Goal: Transaction & Acquisition: Purchase product/service

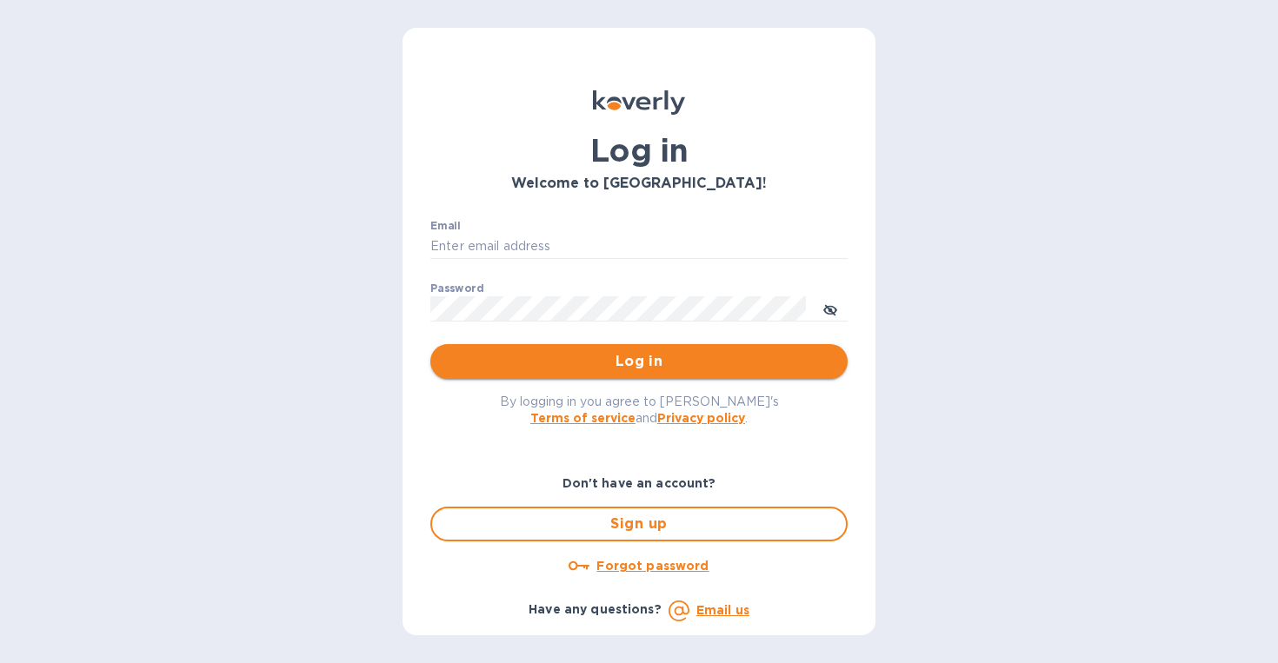
type input "info@vinsdelieu.com"
click at [655, 369] on span "Log in" at bounding box center [638, 361] width 389 height 21
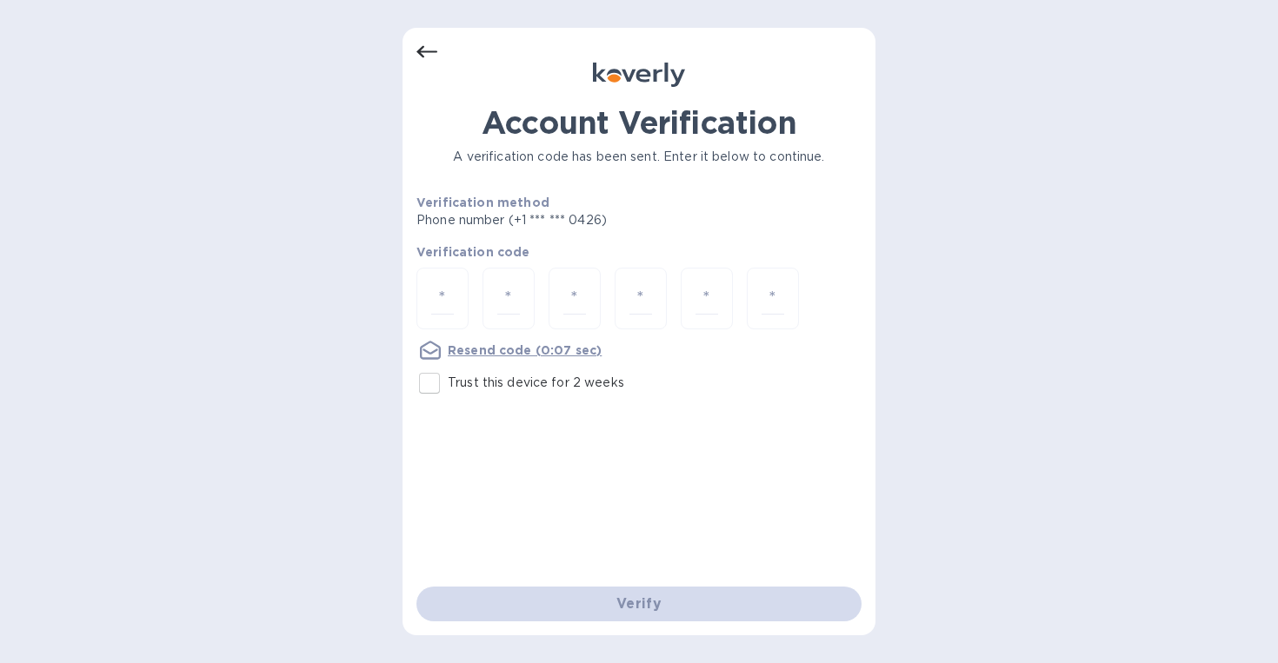
click at [428, 386] on input "Trust this device for 2 weeks" at bounding box center [429, 383] width 37 height 37
checkbox input "true"
click at [449, 282] on input "number" at bounding box center [442, 298] width 23 height 32
type input "7"
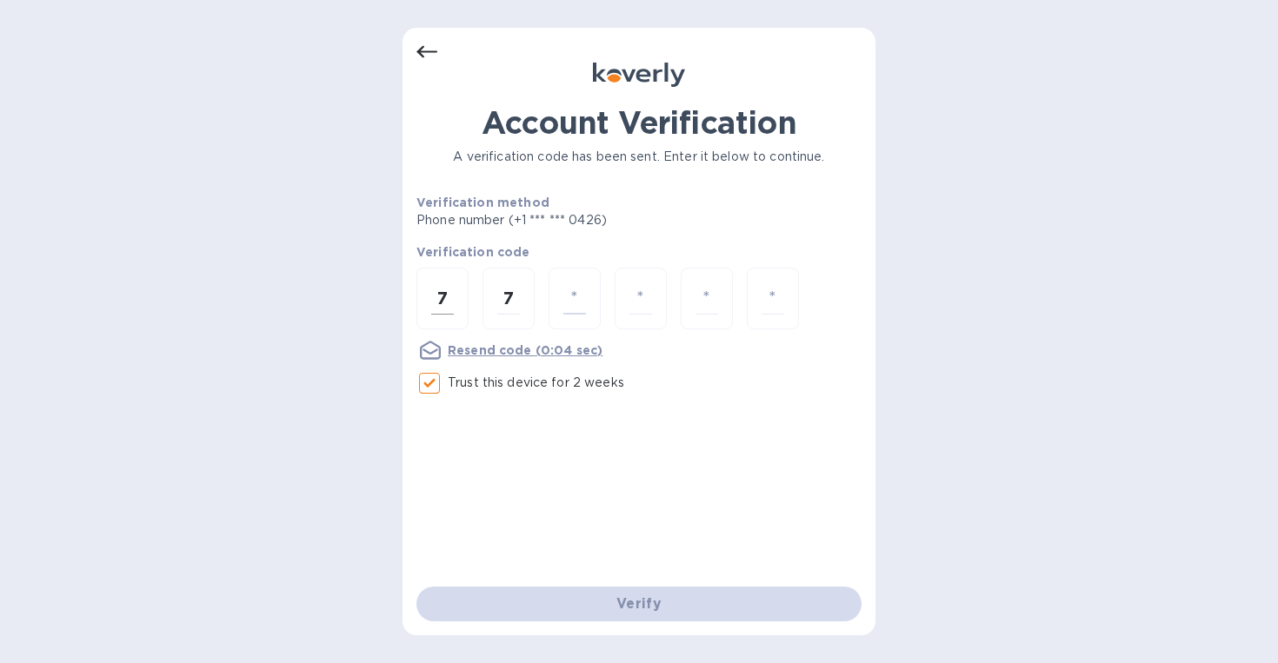
type input "4"
type input "8"
type input "2"
type input "7"
type input "0"
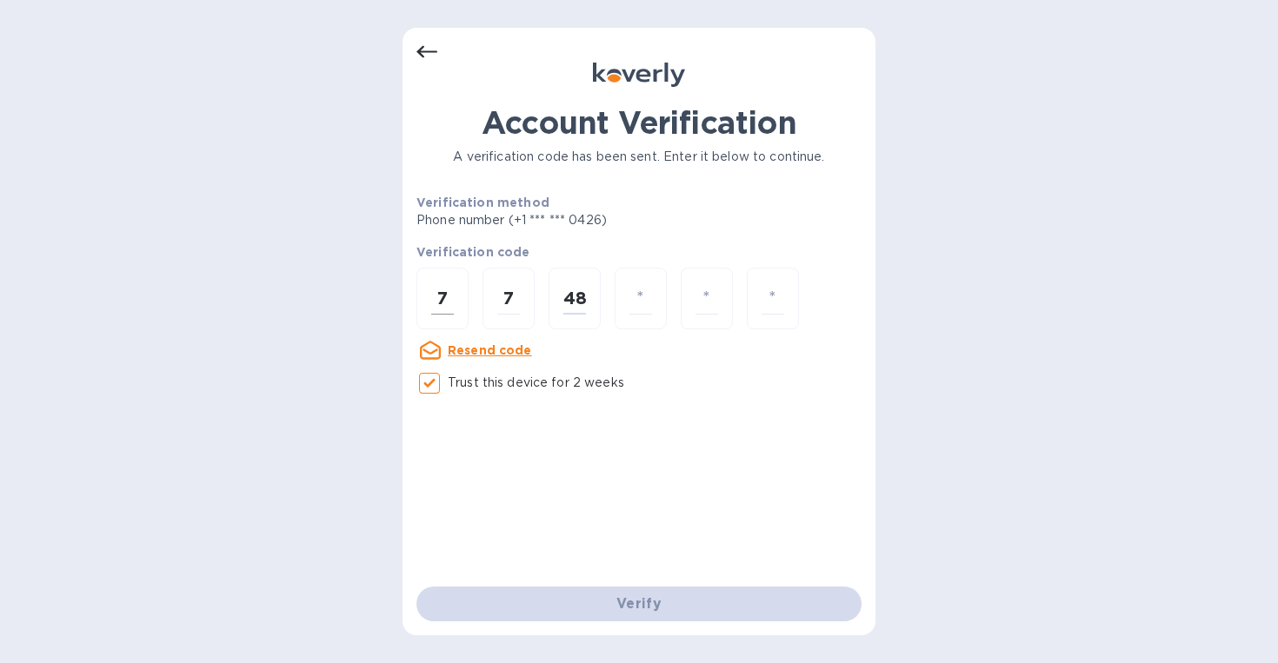
type input "8"
type input "7"
type input "0"
type input "4"
type input "7"
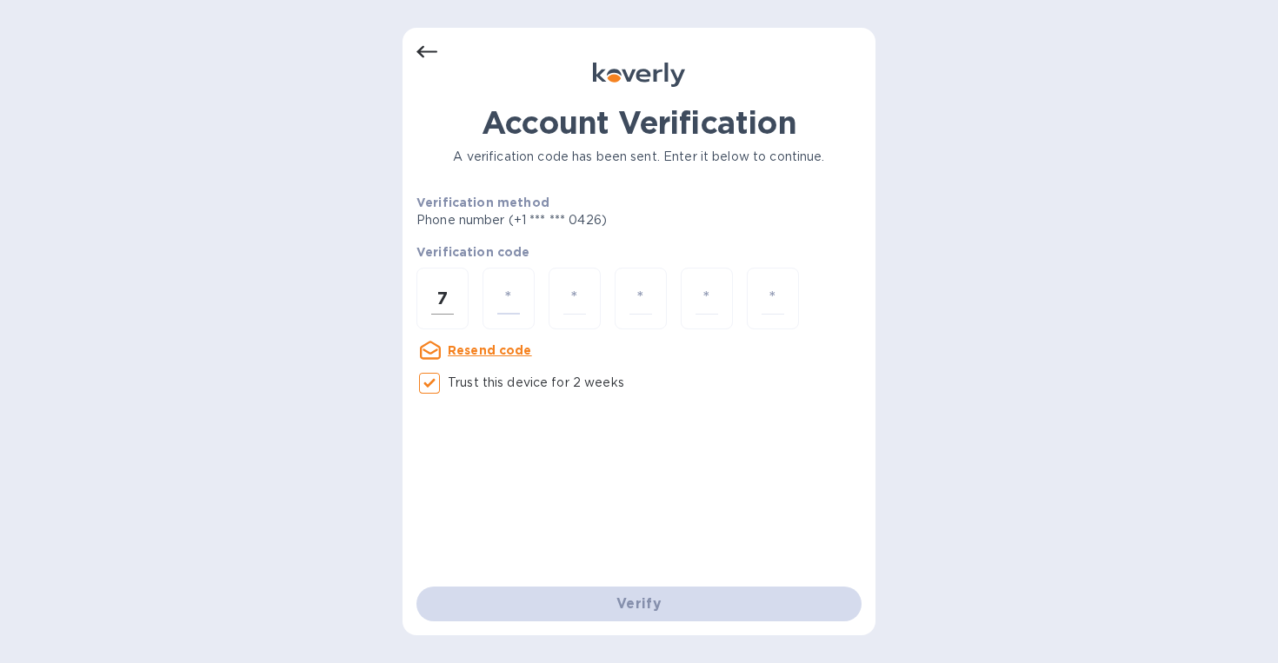
type input "7"
type input "4"
type input "8"
type input "7"
type input "0"
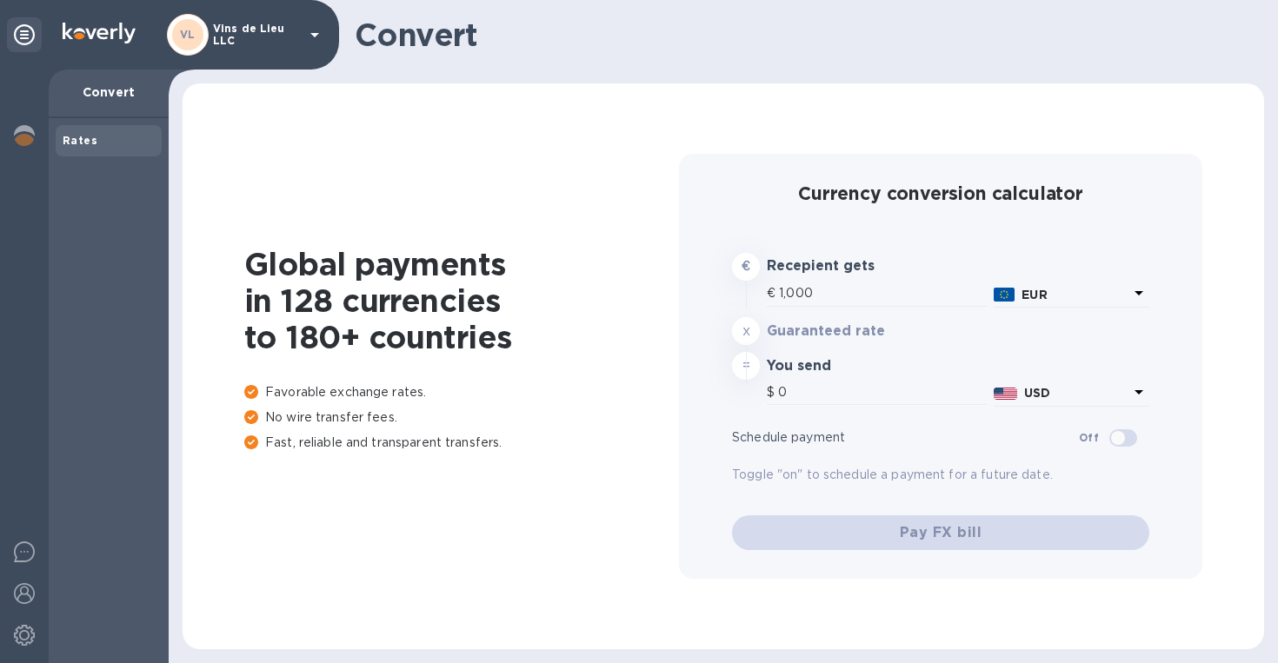
type input "1,174.66"
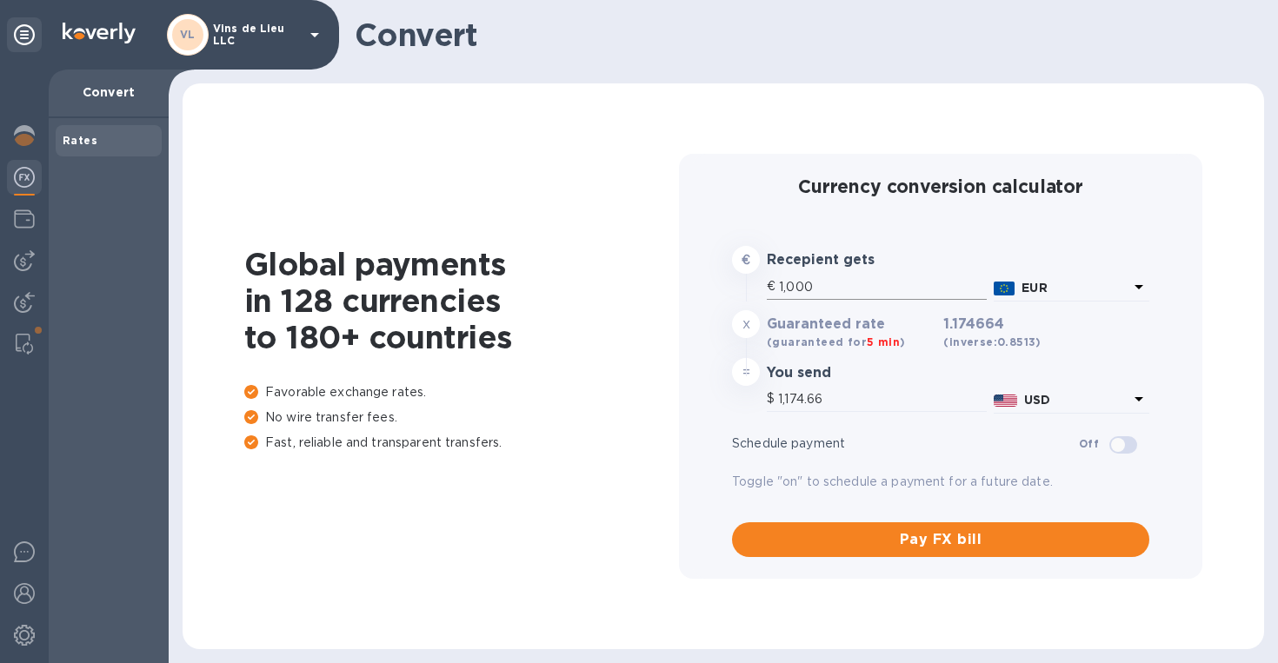
click at [853, 279] on input "1,000" at bounding box center [883, 287] width 208 height 26
type input "100"
type input "117.47"
type input "10"
type input "11.75"
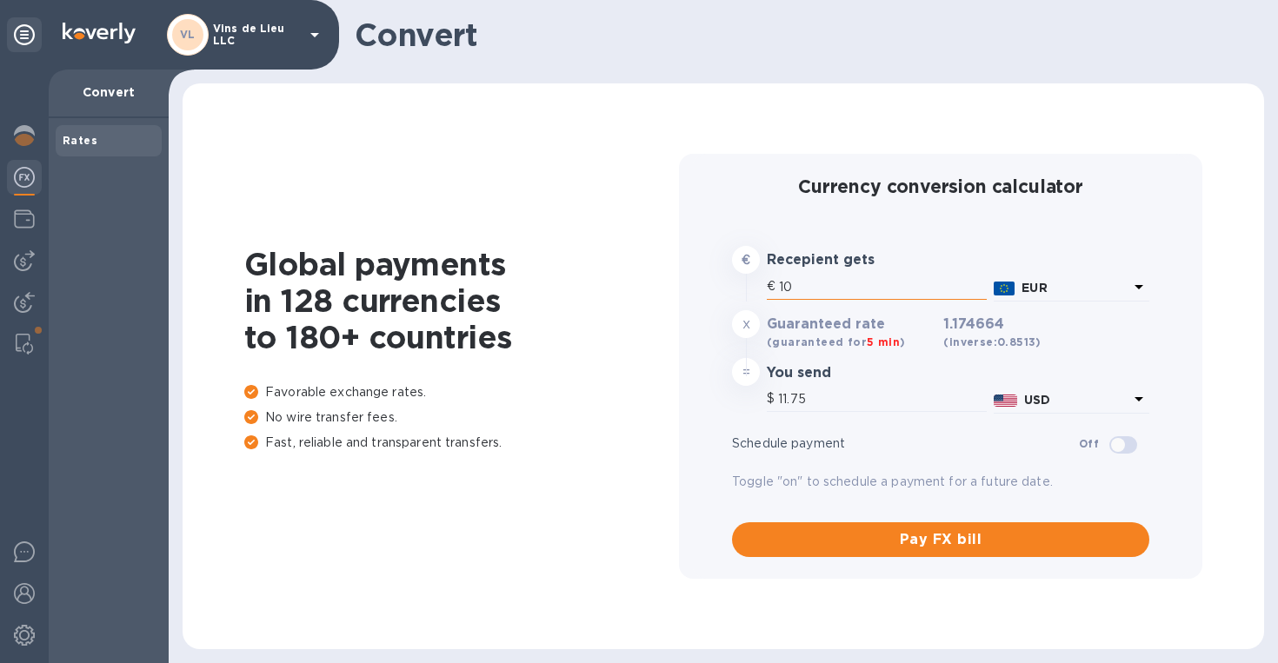
type input "1"
type input "1.17"
type input "17"
type input "19.97"
type input "175"
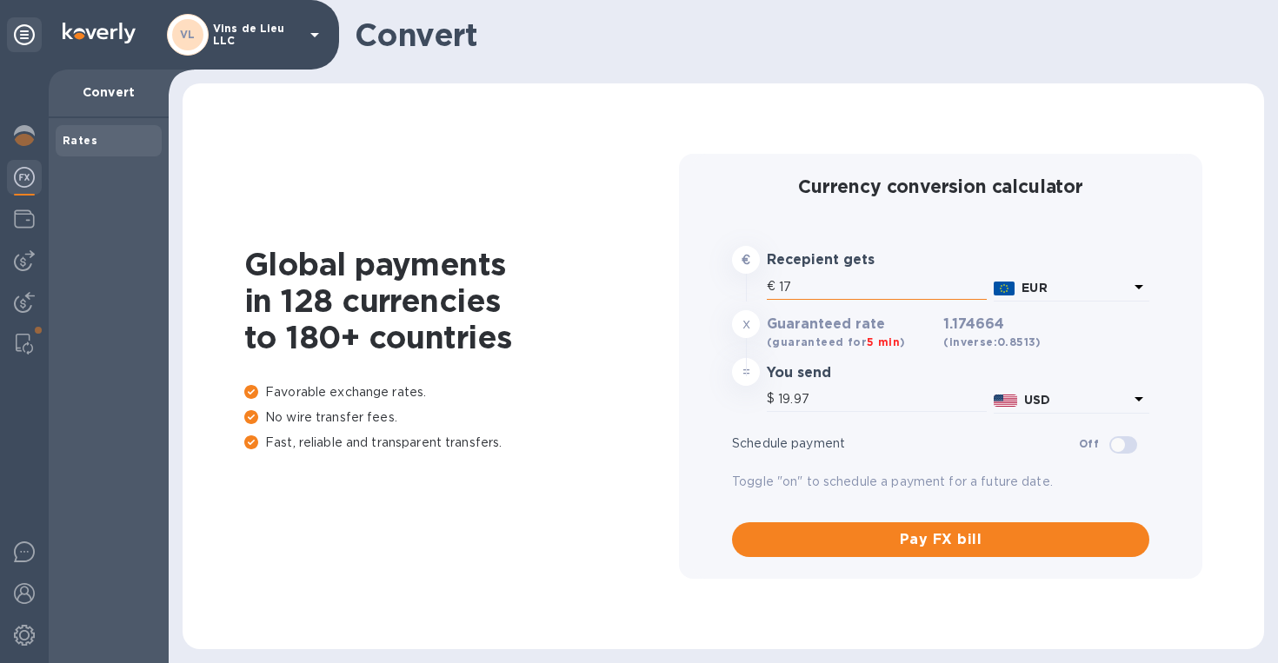
type input "205.57"
type input "1,758"
type input "2,065.06"
type input "1,758"
click at [931, 534] on span "Pay FX bill" at bounding box center [940, 539] width 389 height 21
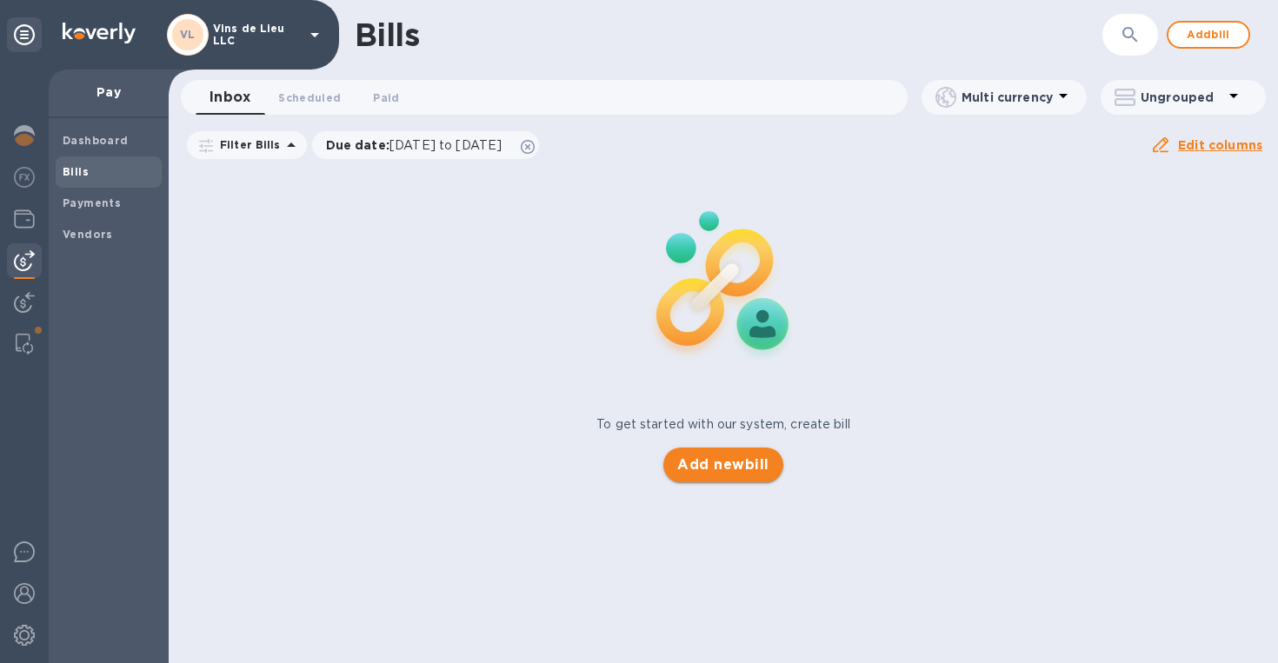
click at [760, 463] on span "Add new bill" at bounding box center [722, 465] width 91 height 21
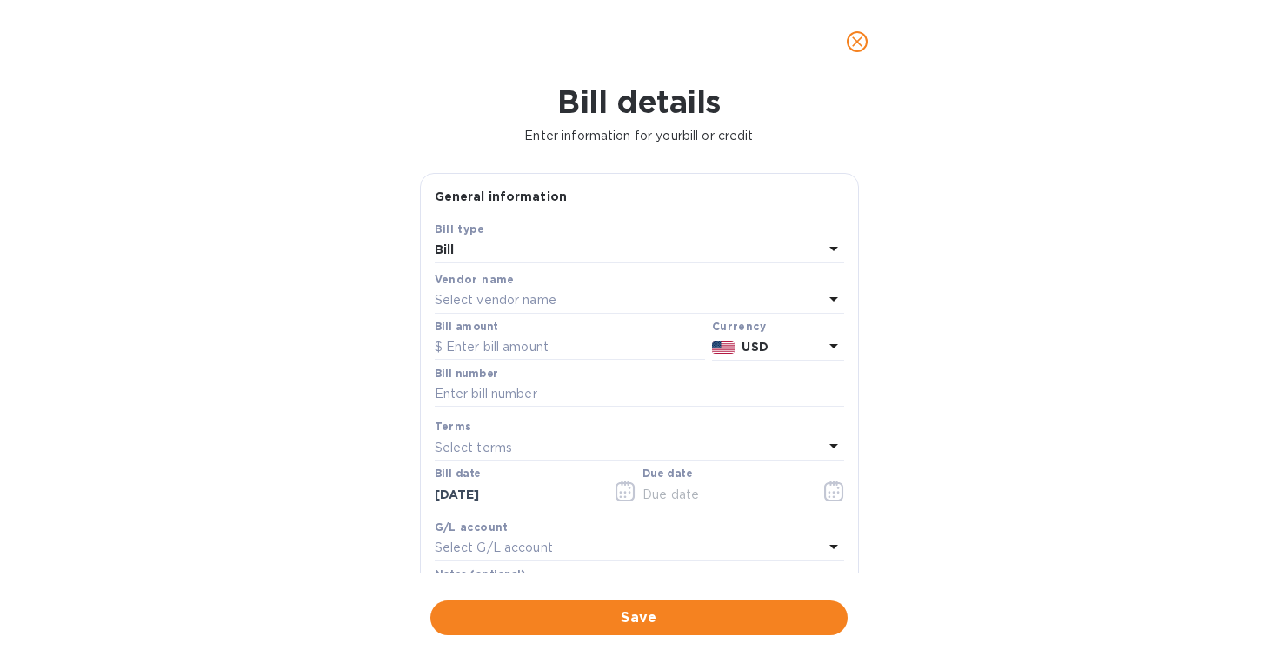
click at [529, 303] on p "Select vendor name" at bounding box center [496, 300] width 122 height 18
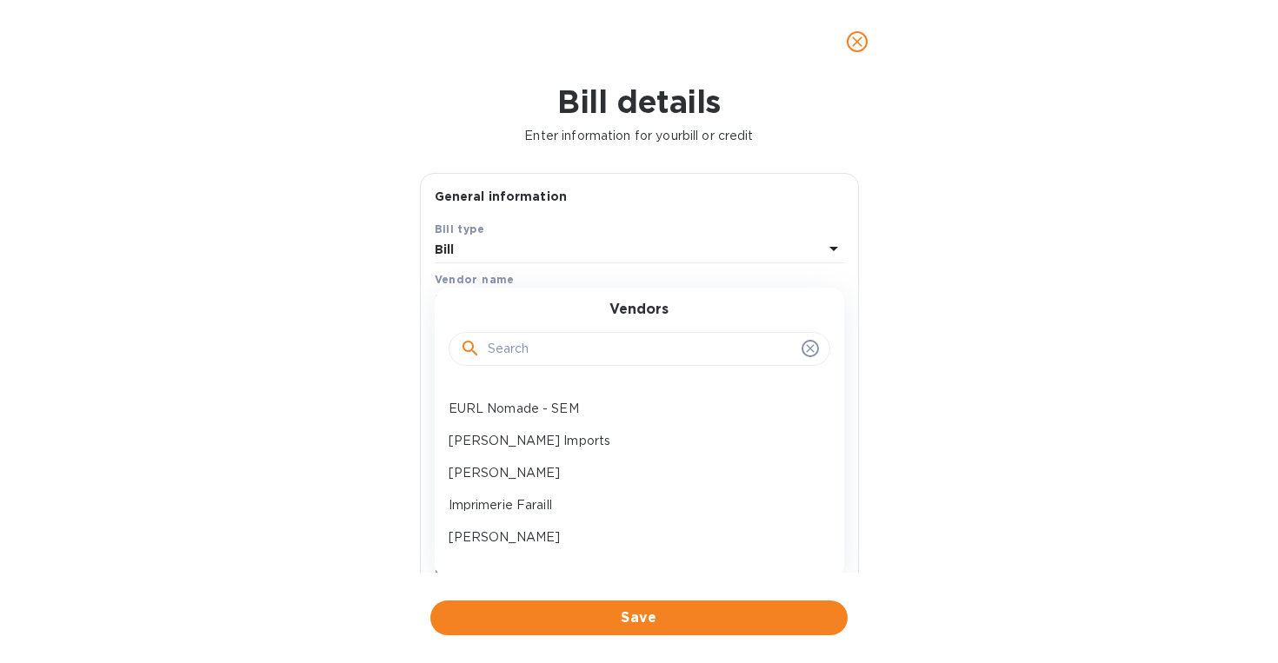
scroll to position [214, 0]
click at [533, 422] on div "EURL Nomade - SEM" at bounding box center [632, 411] width 382 height 32
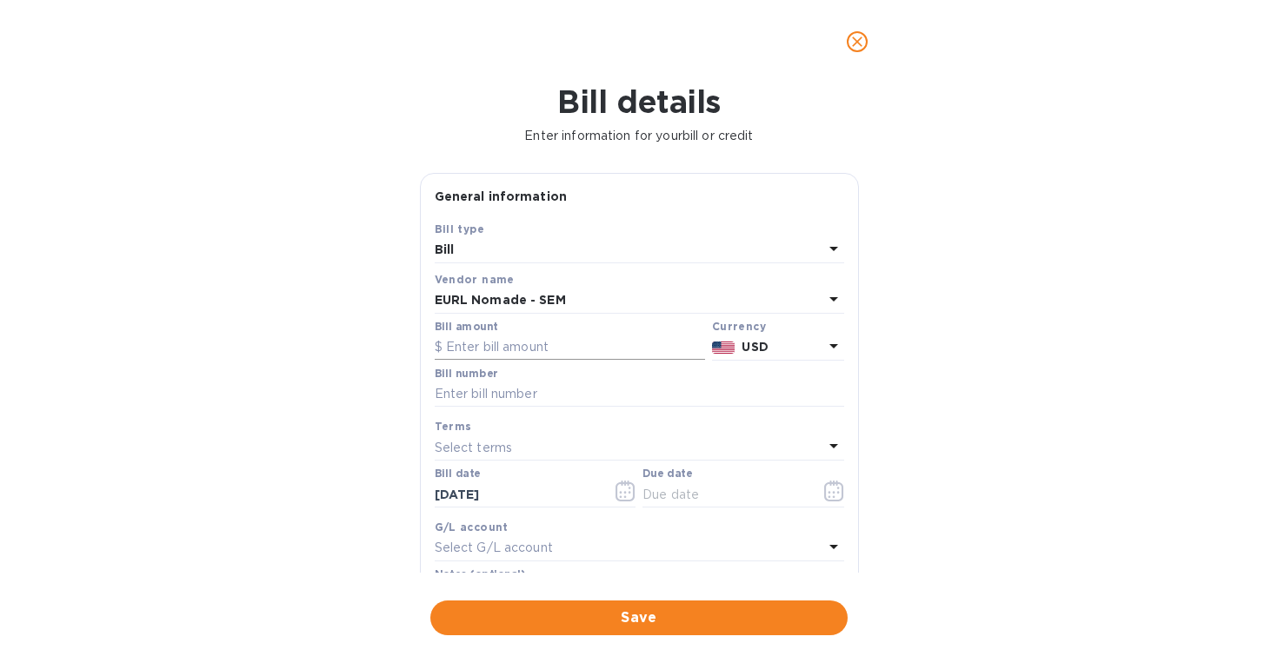
click at [533, 358] on input "text" at bounding box center [570, 348] width 270 height 26
type input "1,758"
click at [568, 389] on input "text" at bounding box center [639, 395] width 409 height 26
type input "20250017"
click at [402, 422] on div "Bill details Enter information for your bill or credit General information Save…" at bounding box center [639, 373] width 1278 height 580
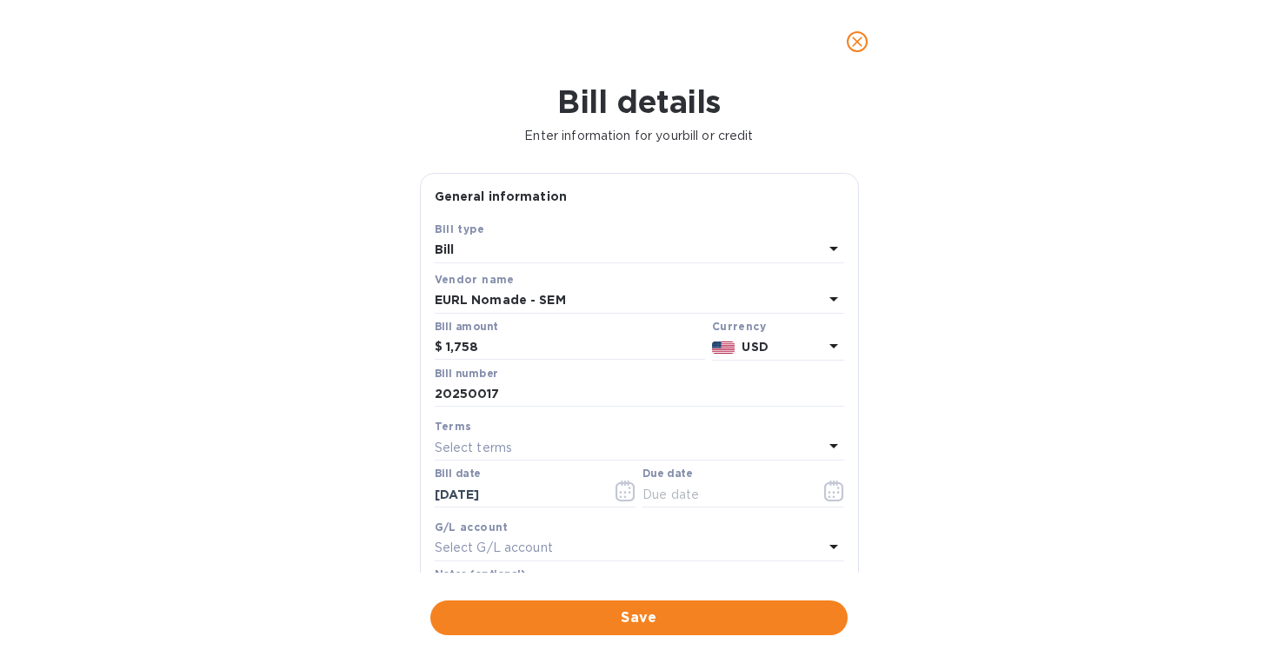
click at [556, 458] on div "Select terms" at bounding box center [629, 447] width 388 height 24
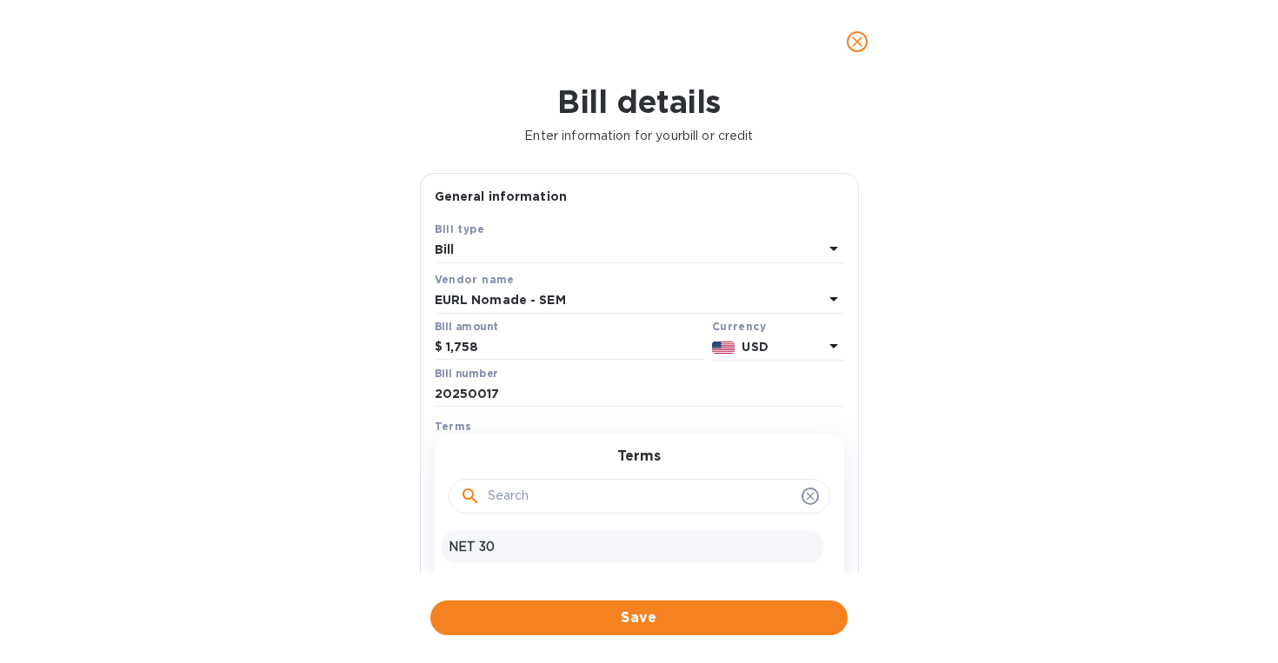
click at [503, 554] on p "NET 30" at bounding box center [632, 547] width 368 height 18
type input "[DATE]"
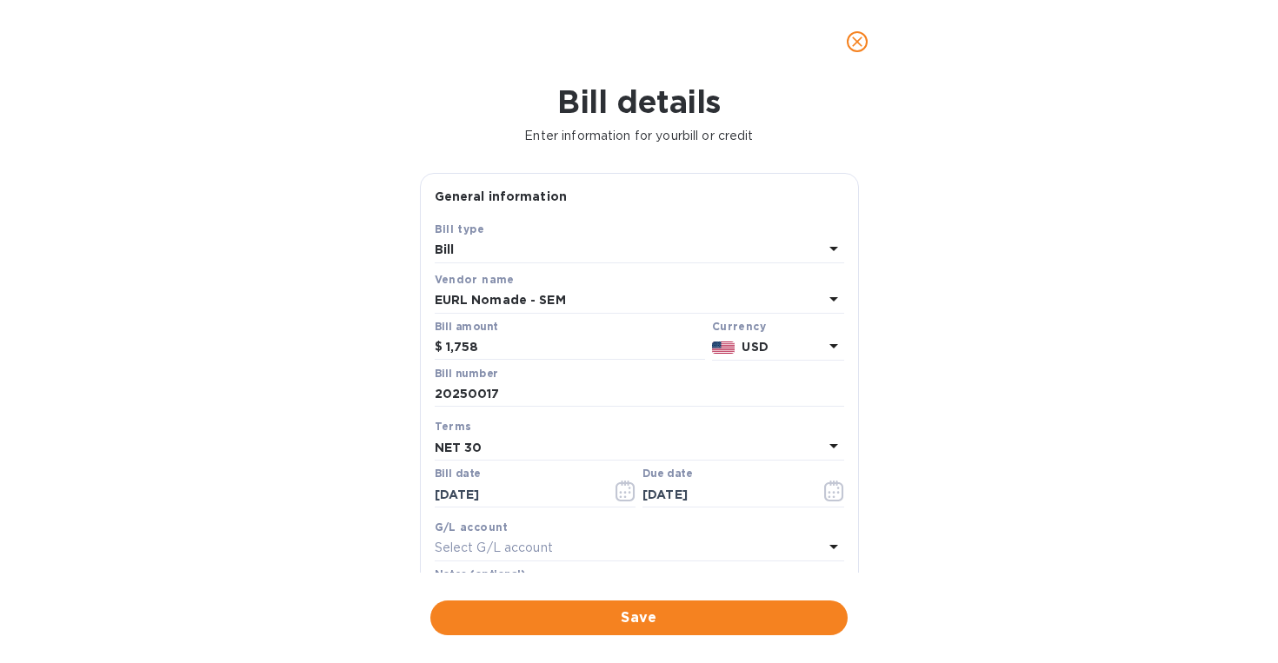
click at [568, 551] on div "Select G/L account" at bounding box center [629, 548] width 388 height 24
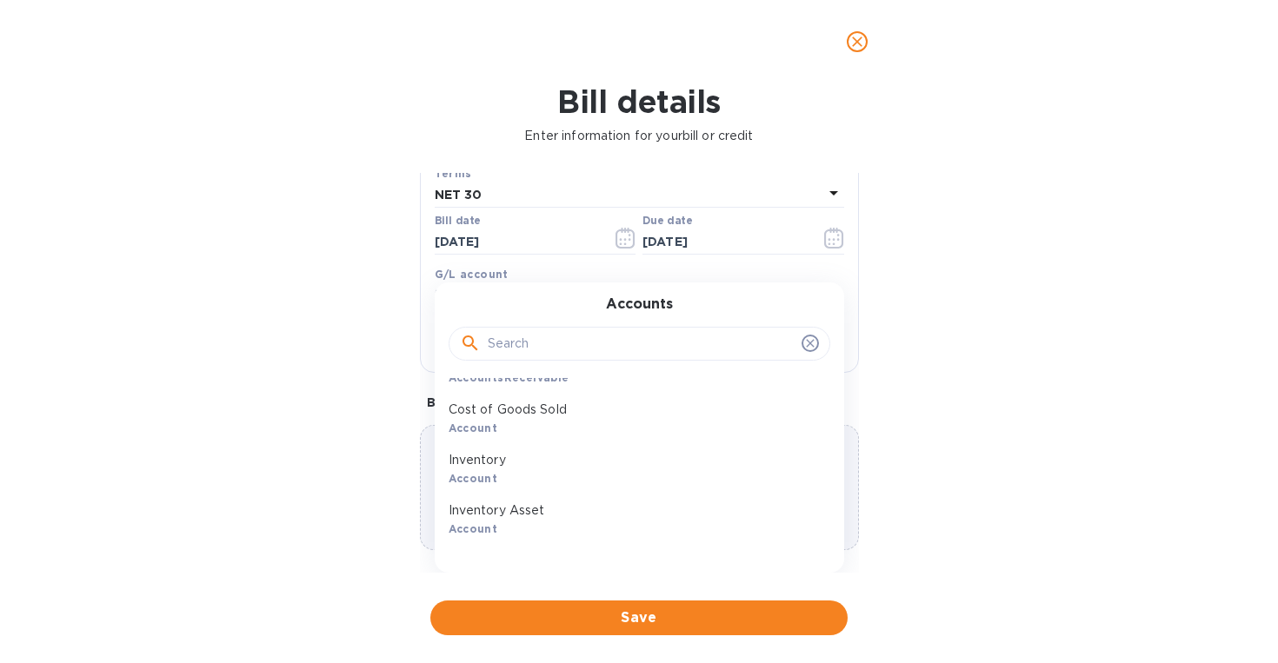
scroll to position [543, 0]
click at [585, 427] on div "Cost of Goods Sold Account" at bounding box center [632, 413] width 382 height 50
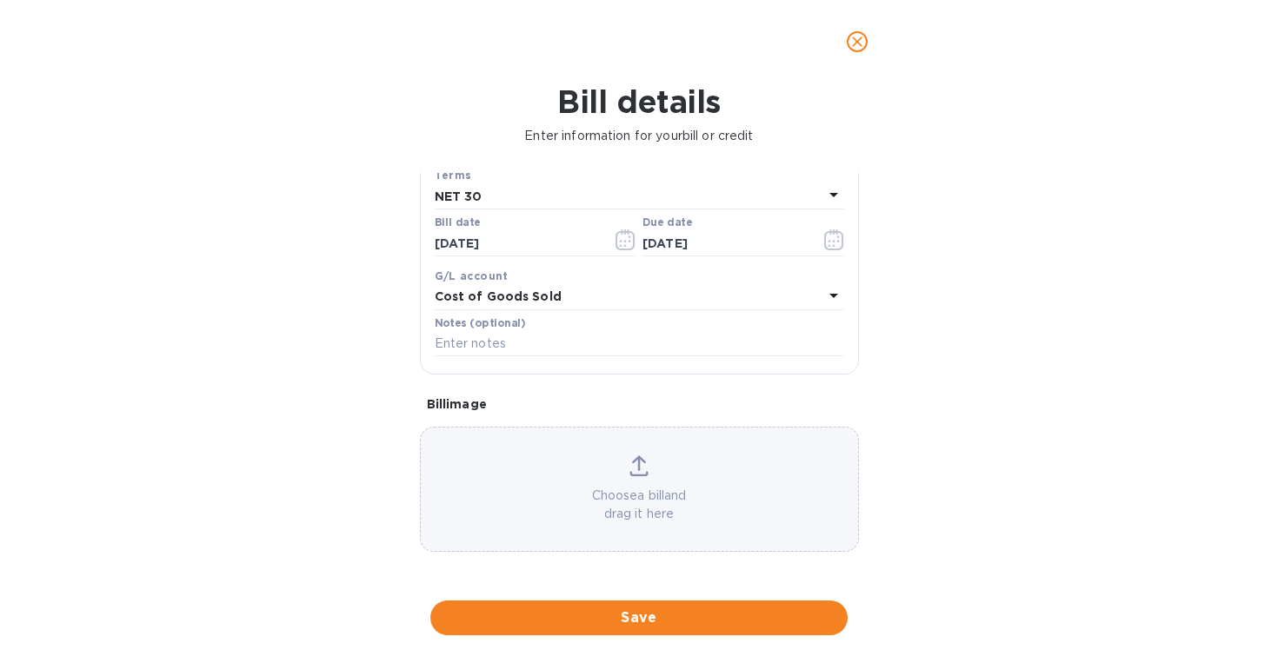
scroll to position [254, 0]
click at [624, 479] on div "Choose a bill and drag it here" at bounding box center [639, 489] width 437 height 68
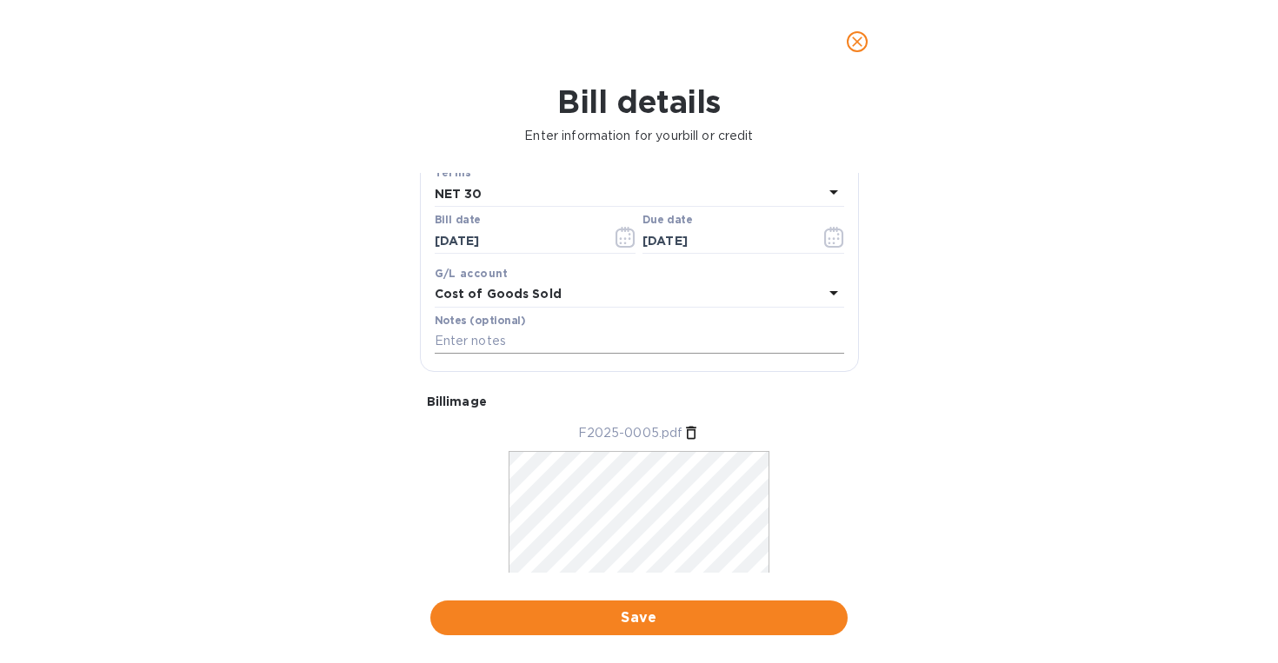
click at [504, 339] on input "text" at bounding box center [639, 342] width 409 height 26
type input "P"
type input "SEM Promo"
click at [648, 302] on div "Cost of Goods Sold" at bounding box center [629, 294] width 388 height 24
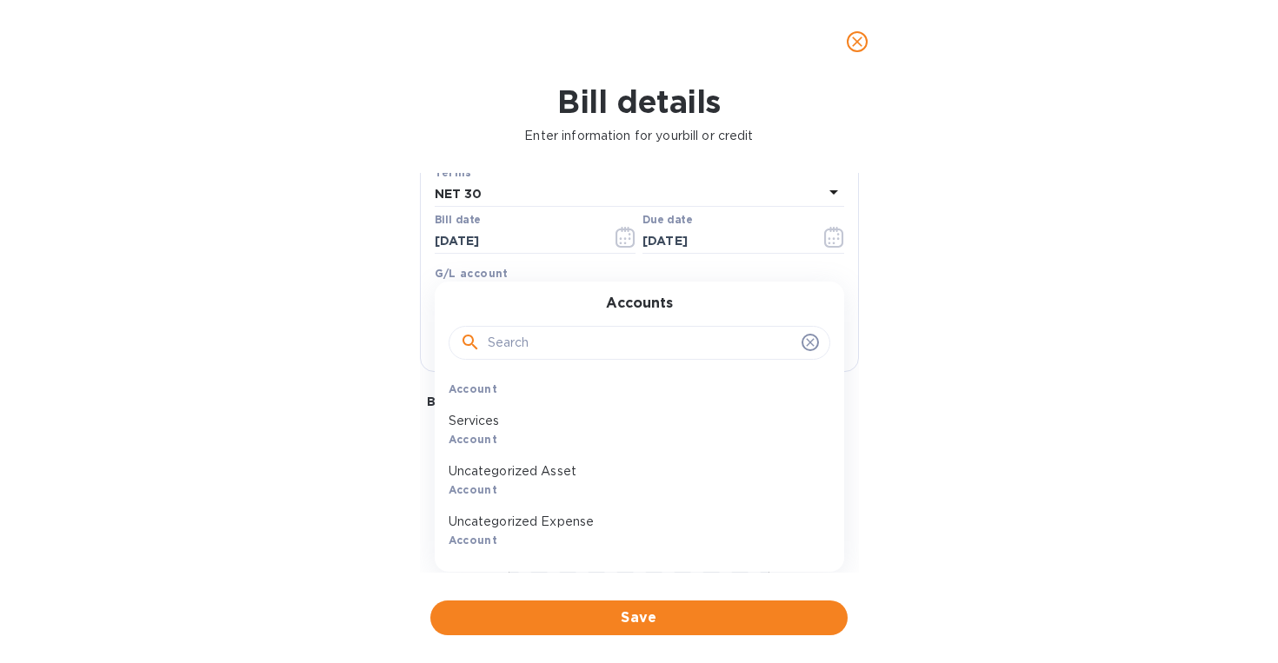
scroll to position [133, 0]
click at [621, 427] on div "Services Account" at bounding box center [632, 420] width 382 height 50
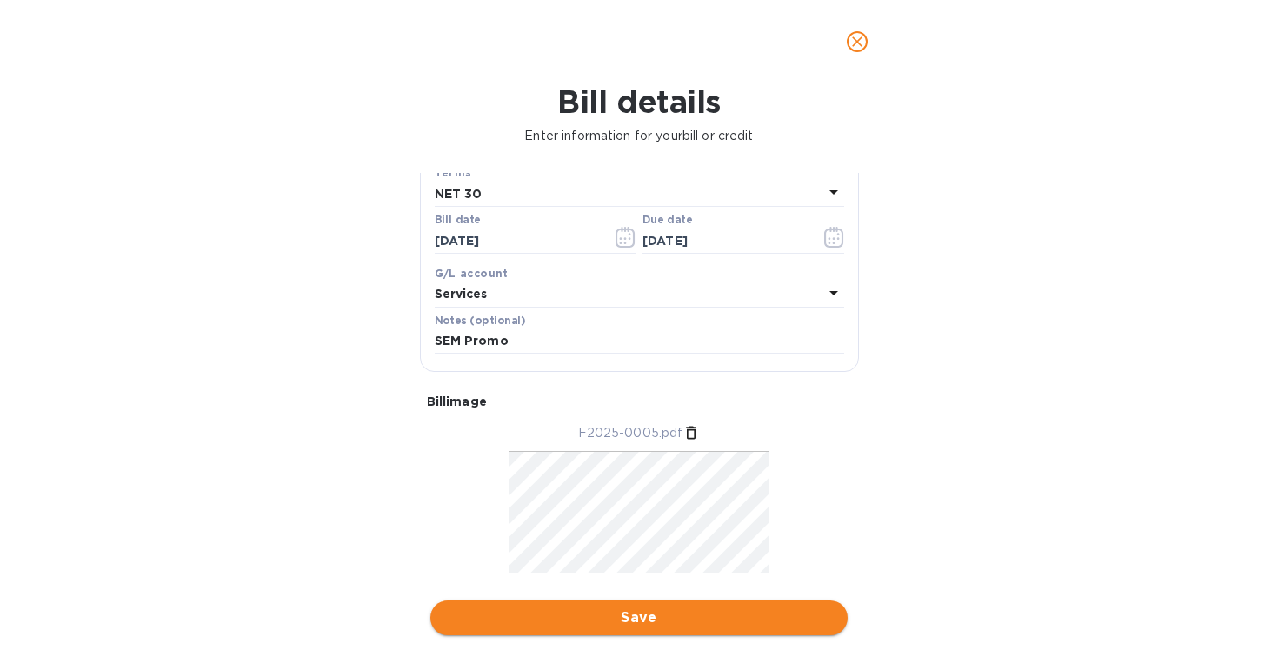
click at [618, 634] on button "Save" at bounding box center [638, 618] width 417 height 35
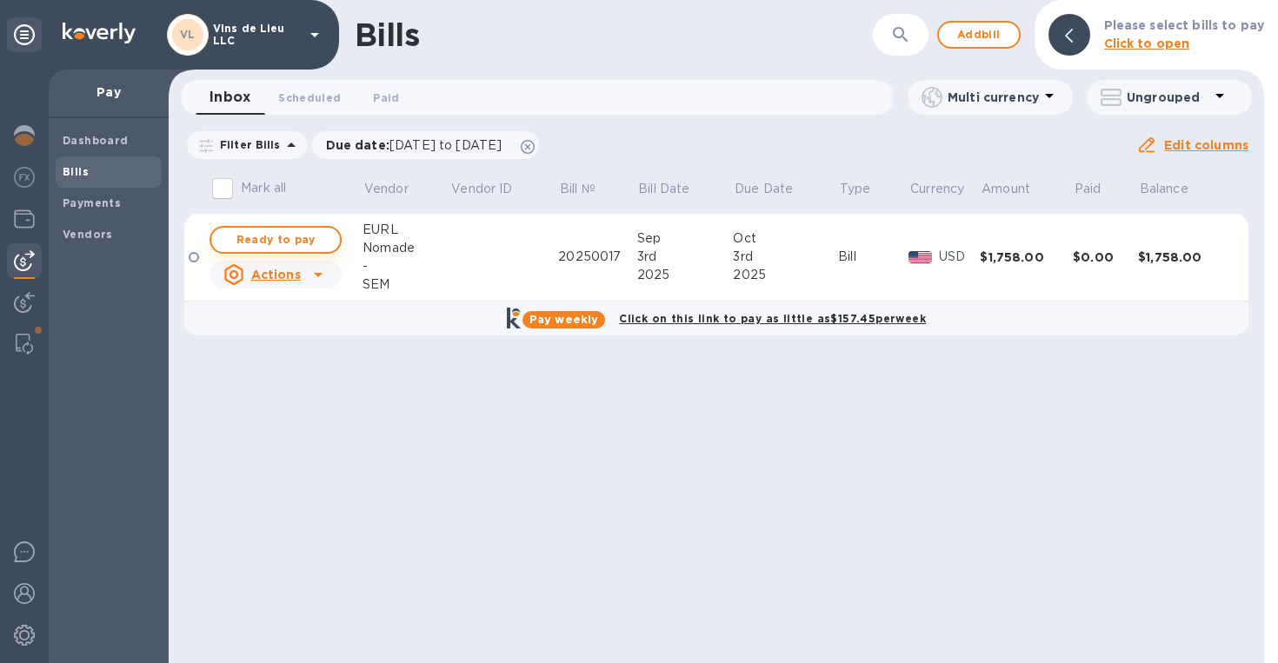
click at [308, 241] on span "Ready to pay" at bounding box center [275, 239] width 101 height 21
checkbox input "true"
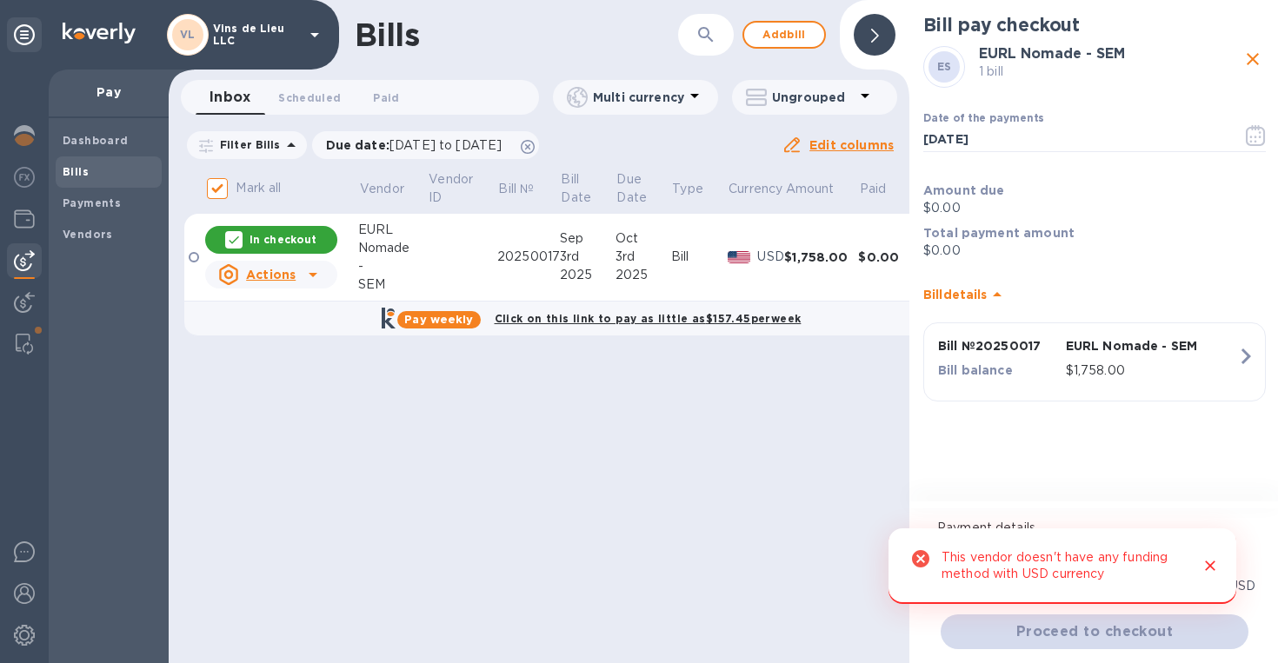
click at [994, 465] on div "Bill pay checkout ES EURL Nomade - SEM 1 bill Date of the payments [DATE] ​ Amo…" at bounding box center [1094, 252] width 370 height 505
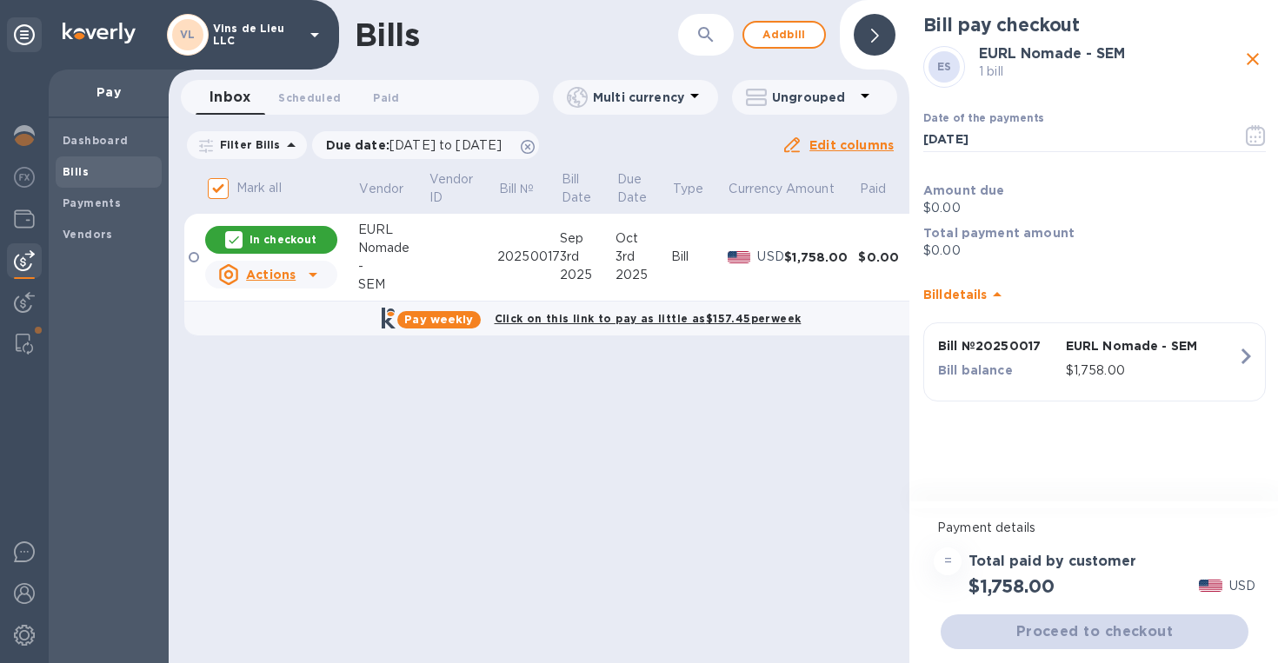
click at [433, 244] on td at bounding box center [463, 258] width 70 height 88
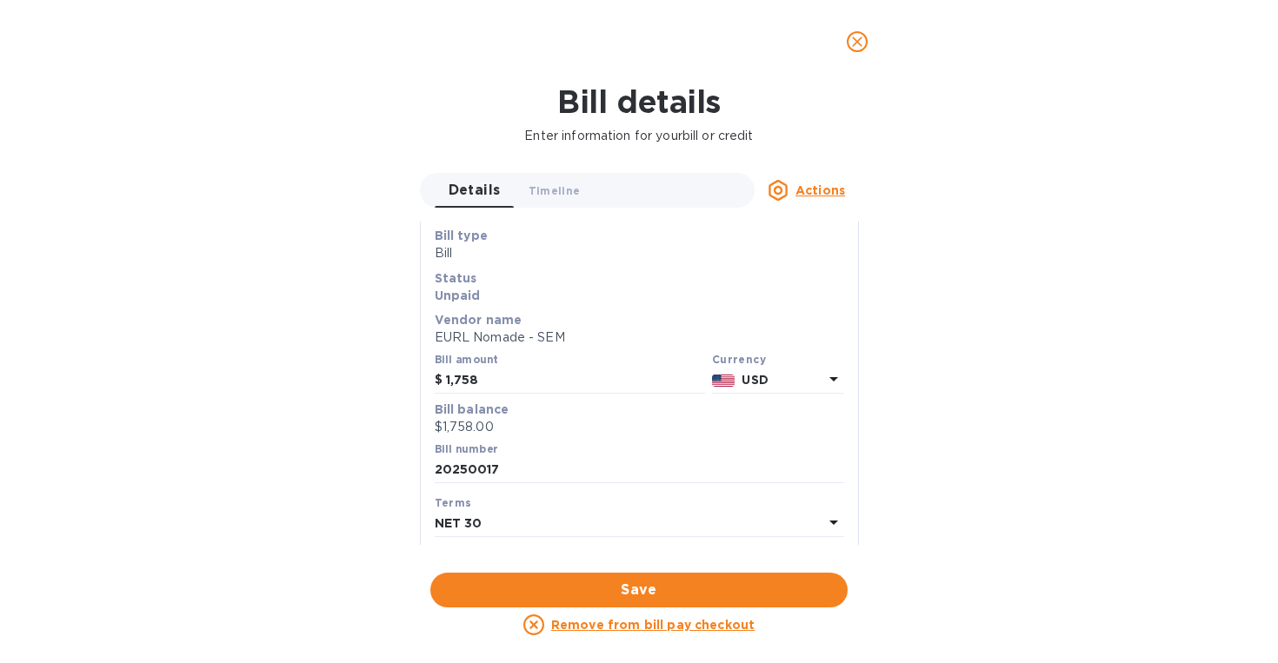
scroll to position [43, 0]
click at [786, 381] on p "USD" at bounding box center [781, 379] width 81 height 18
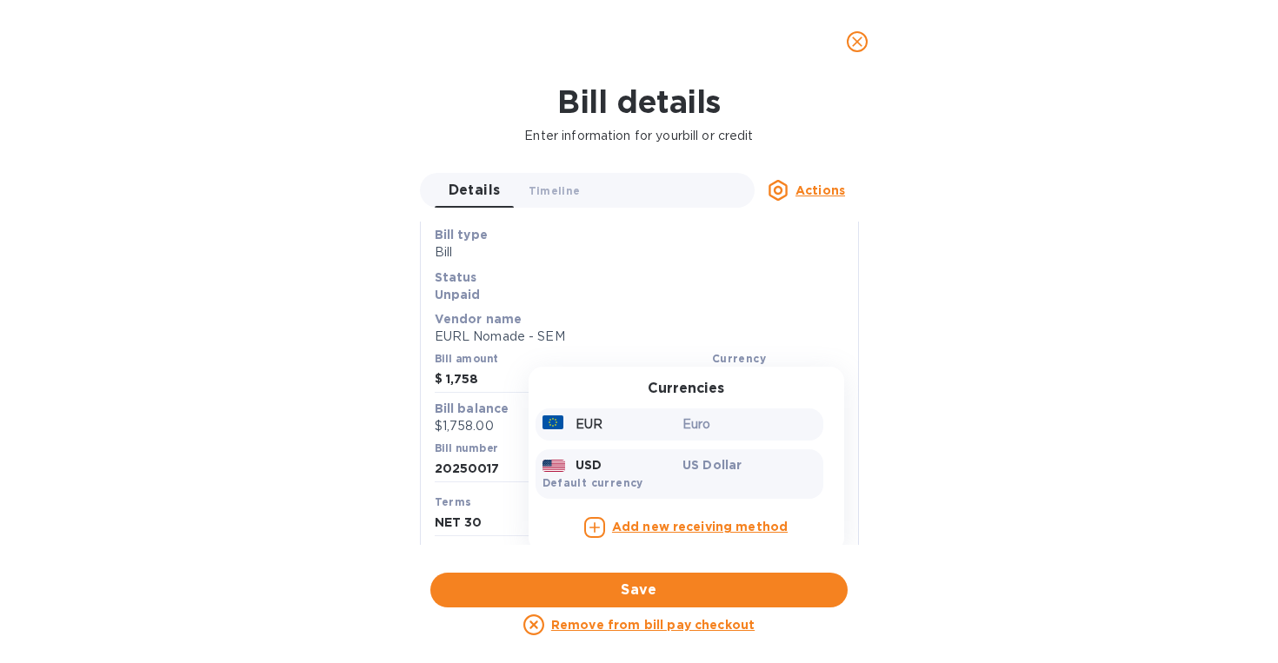
click at [711, 421] on p "Euro" at bounding box center [749, 424] width 134 height 18
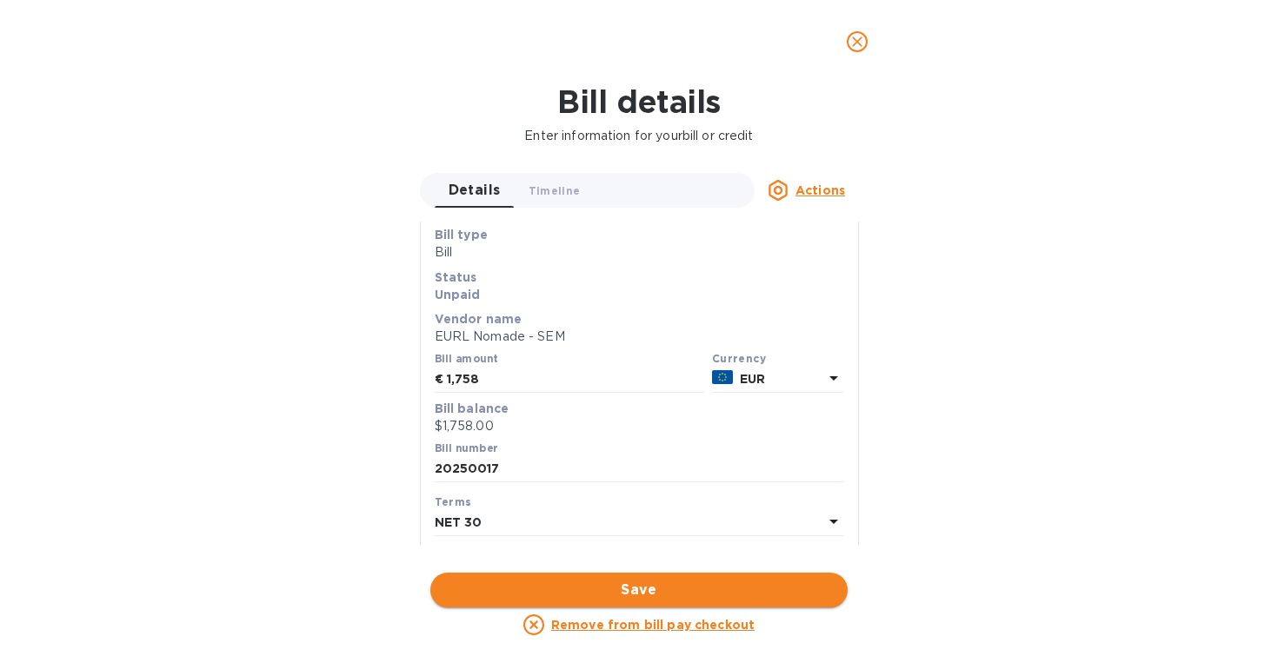
click at [687, 595] on span "Save" at bounding box center [638, 590] width 389 height 21
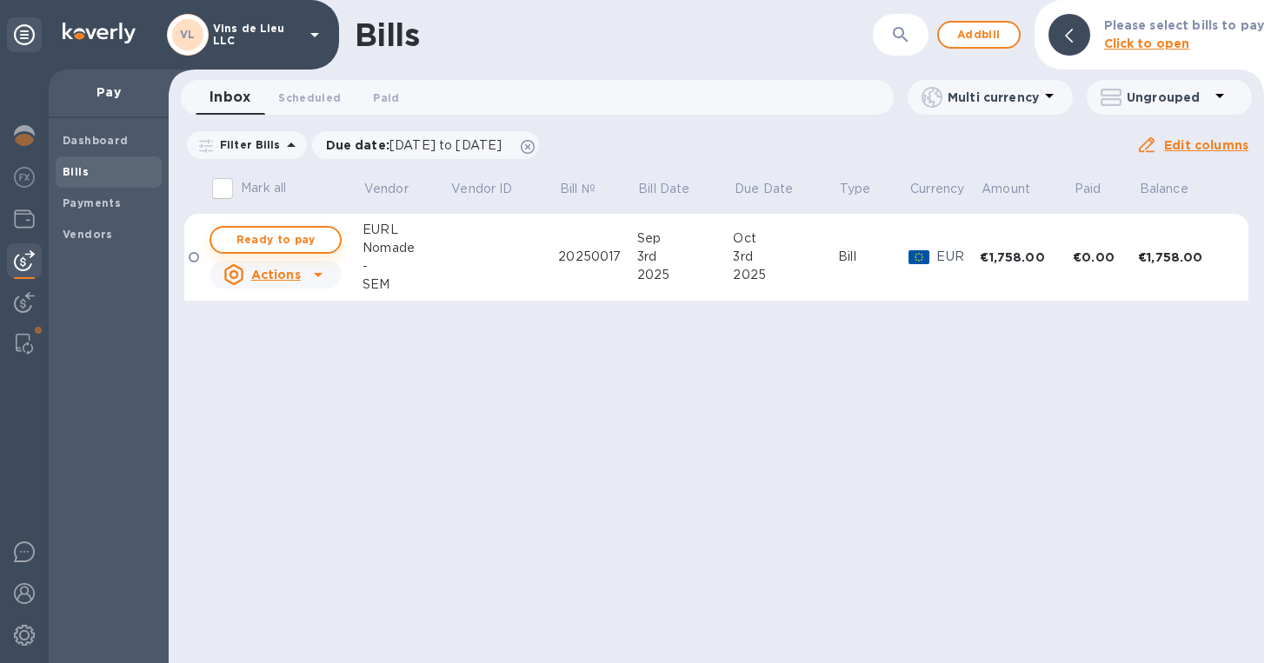
click at [259, 242] on span "Ready to pay" at bounding box center [275, 239] width 101 height 21
checkbox input "true"
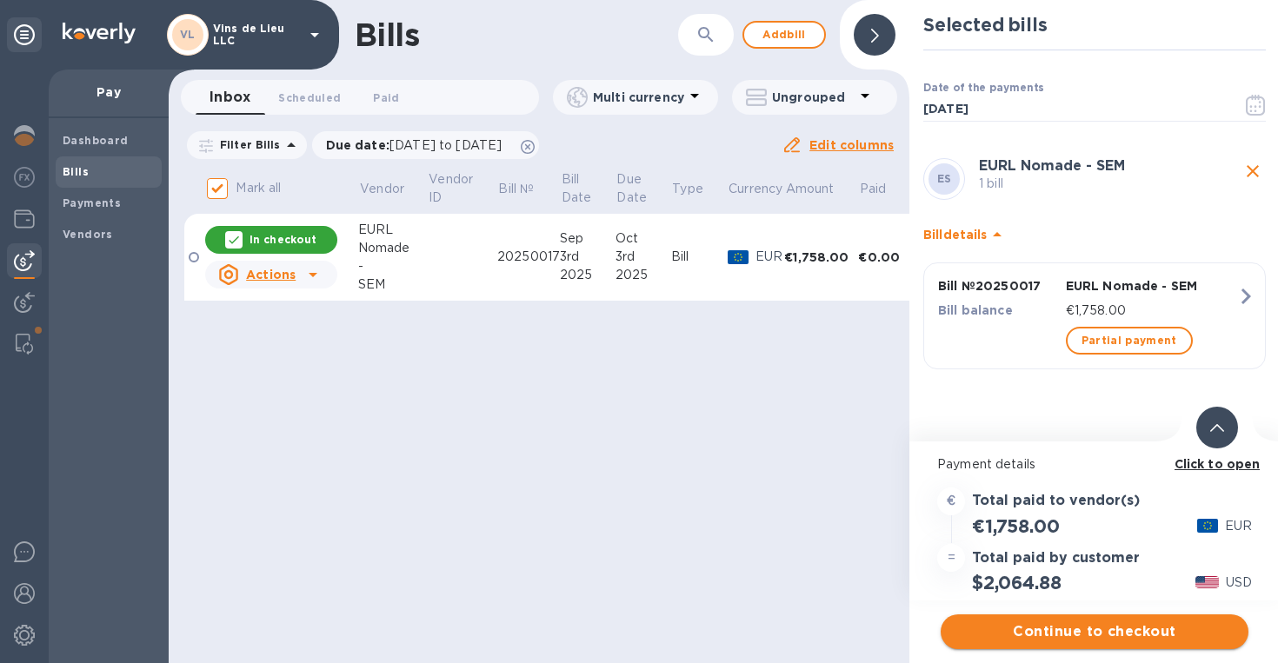
click at [1084, 634] on span "Continue to checkout" at bounding box center [1094, 631] width 280 height 21
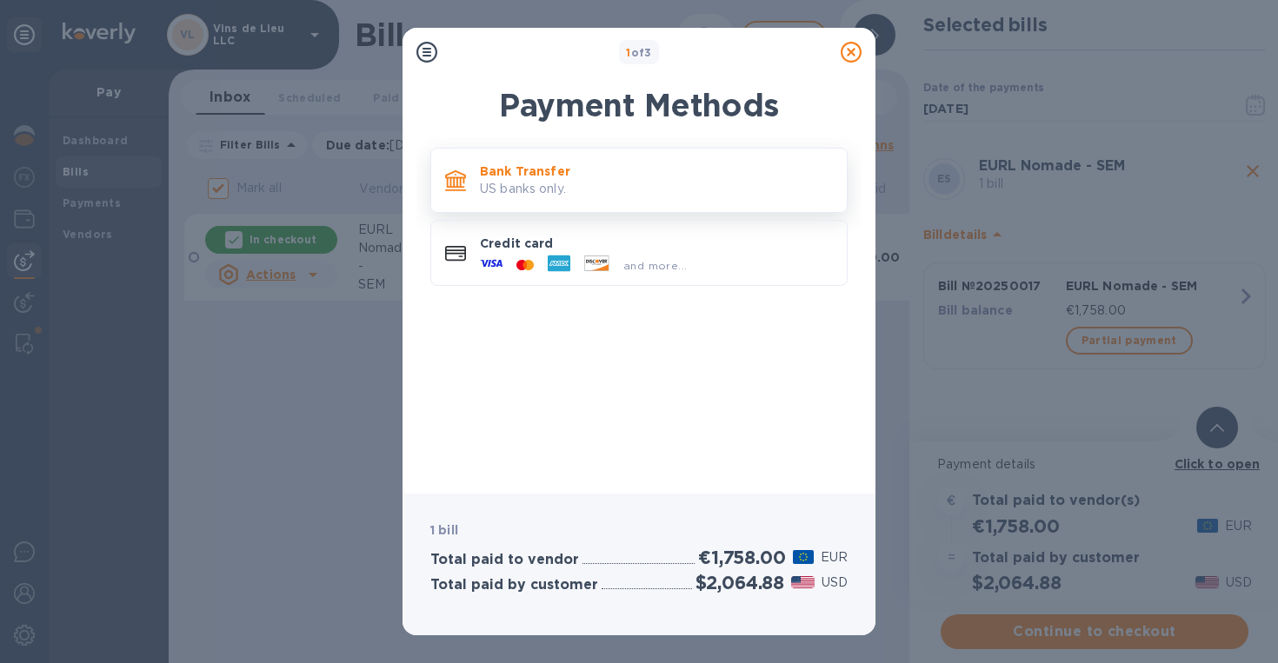
click at [567, 174] on p "Bank Transfer" at bounding box center [656, 171] width 353 height 17
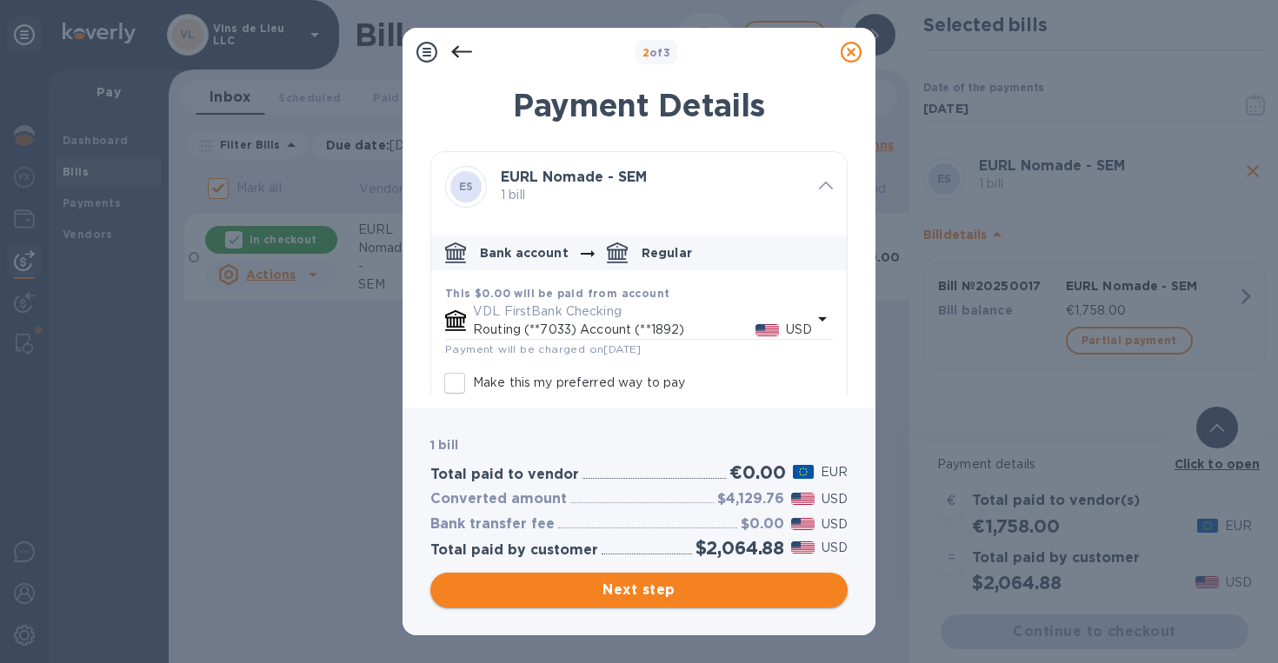
click at [614, 596] on span "Next step" at bounding box center [638, 590] width 389 height 21
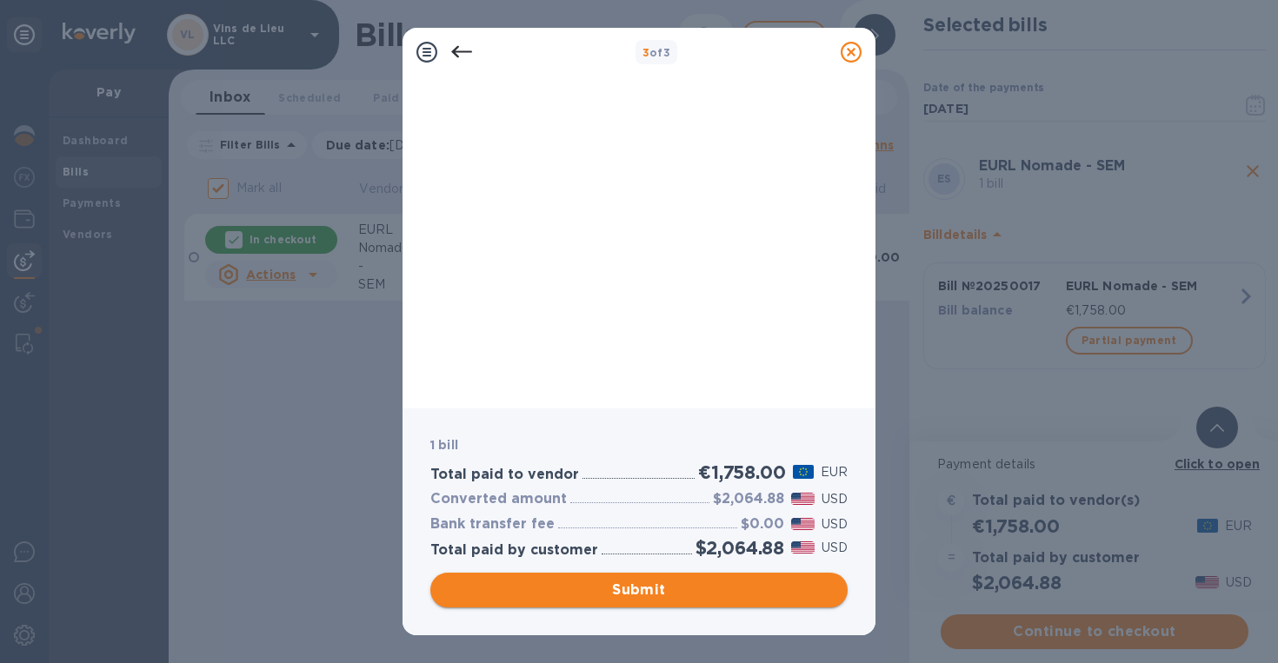
click at [619, 586] on span "Submit" at bounding box center [638, 590] width 389 height 21
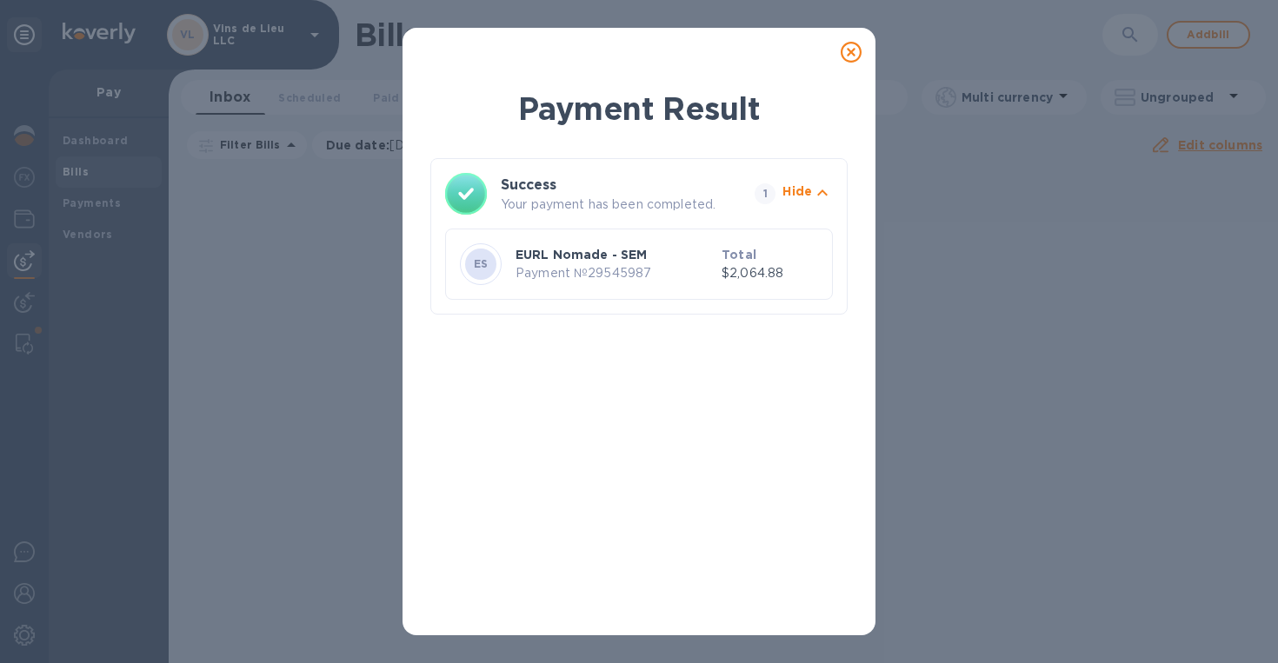
click at [851, 51] on icon at bounding box center [850, 52] width 21 height 21
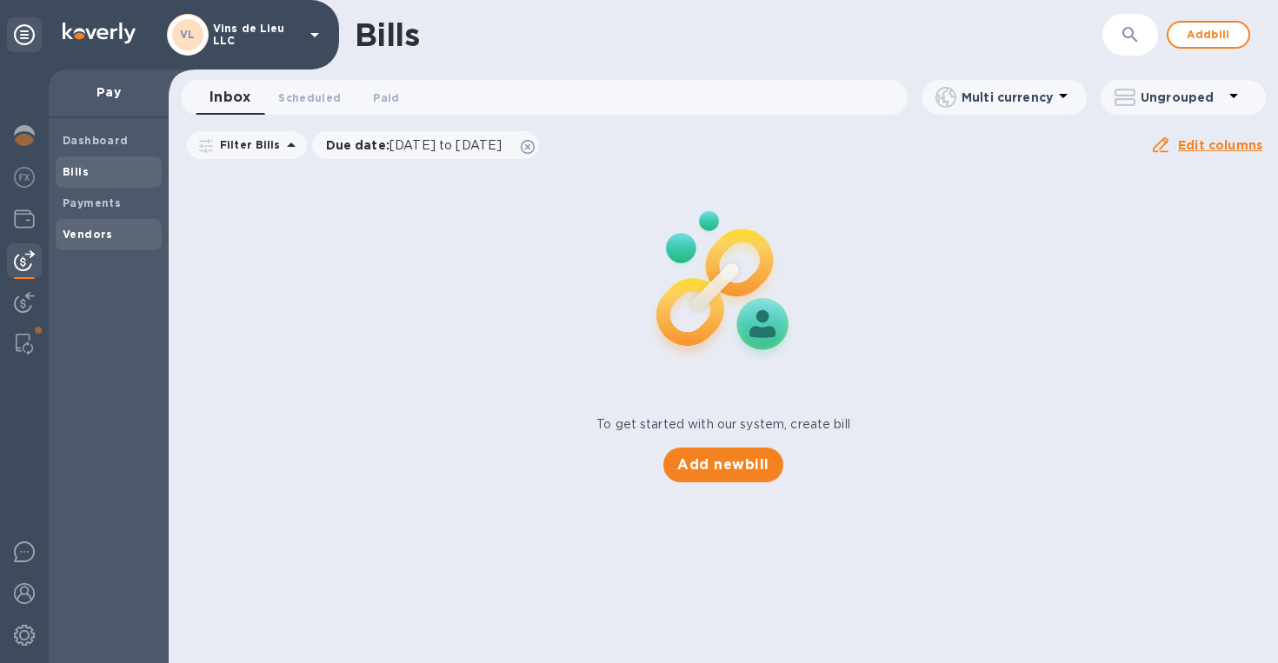
click at [67, 235] on b "Vendors" at bounding box center [88, 234] width 50 height 13
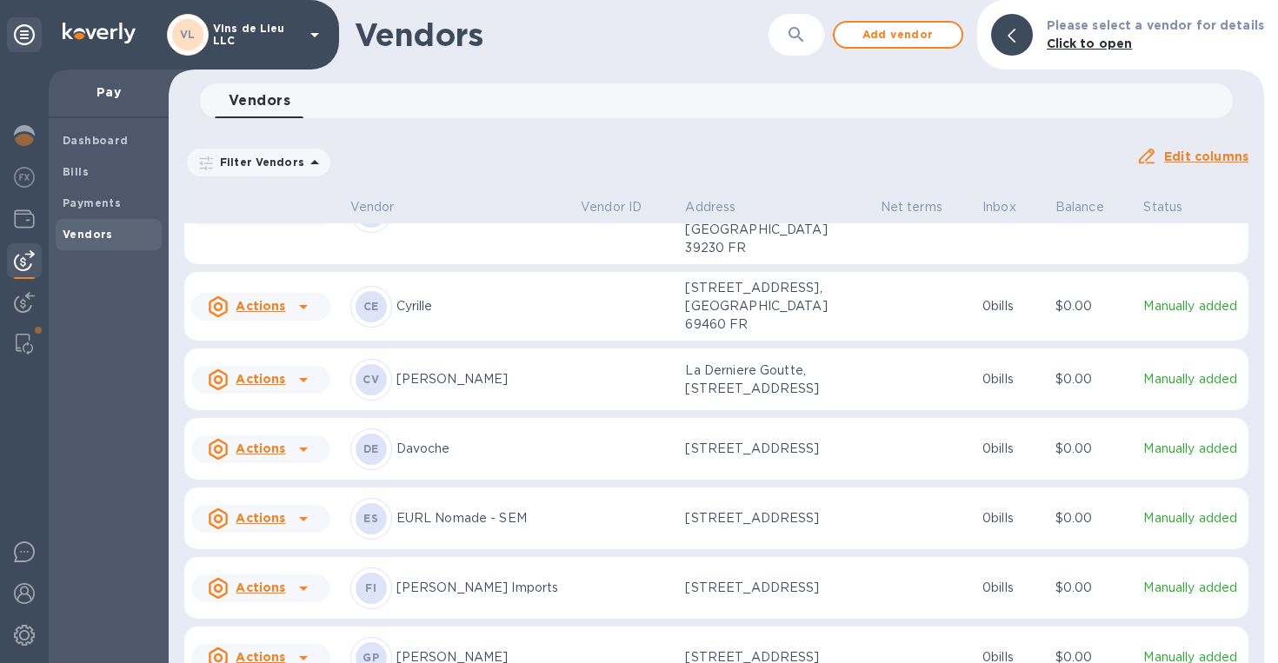
click at [515, 509] on p "EURL Nomade - SEM" at bounding box center [481, 518] width 170 height 18
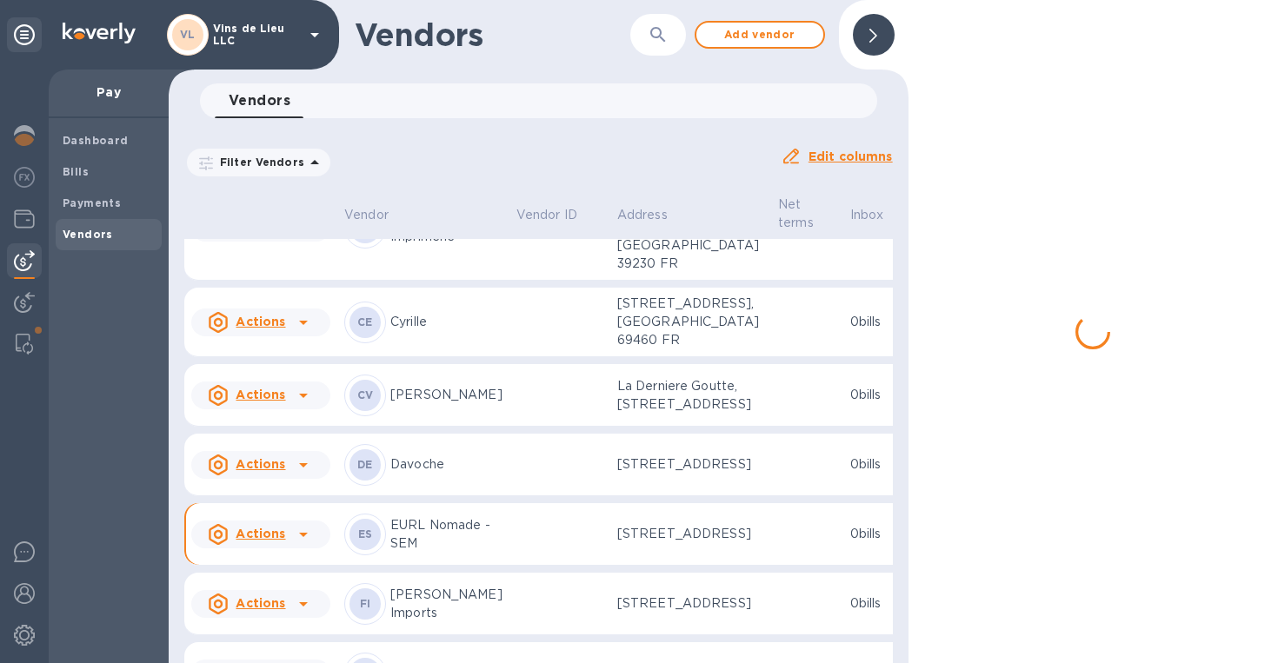
scroll to position [521, 0]
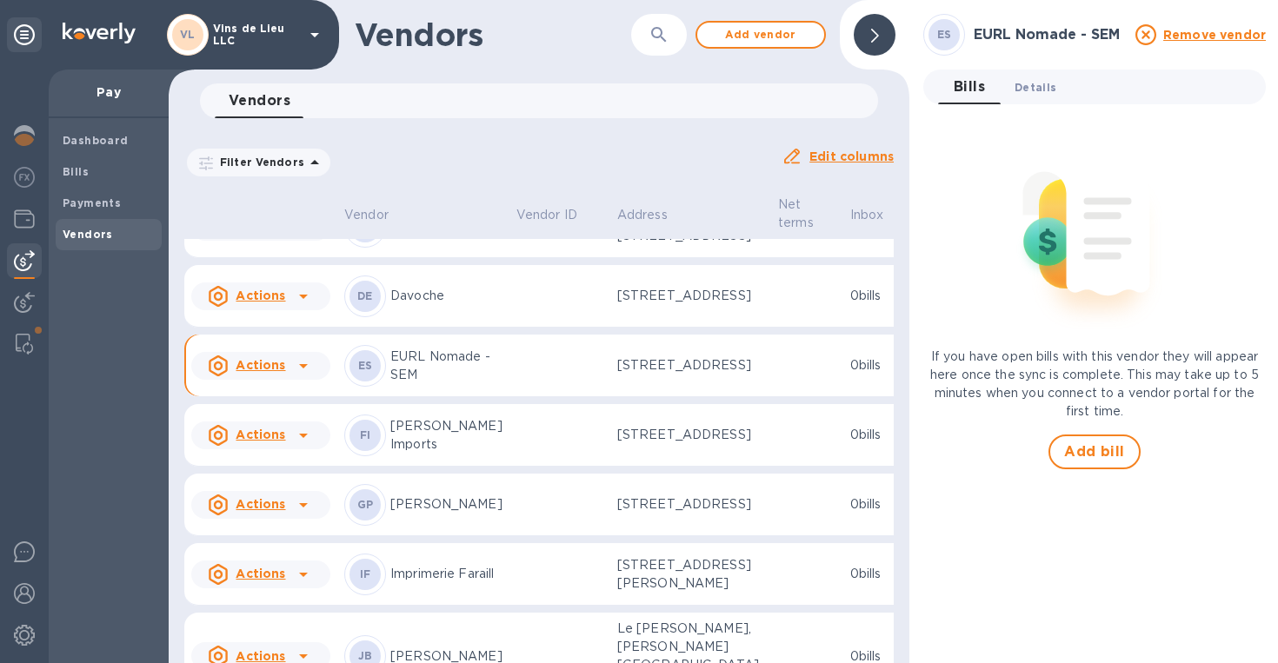
click at [1032, 86] on span "Details 0" at bounding box center [1035, 87] width 42 height 18
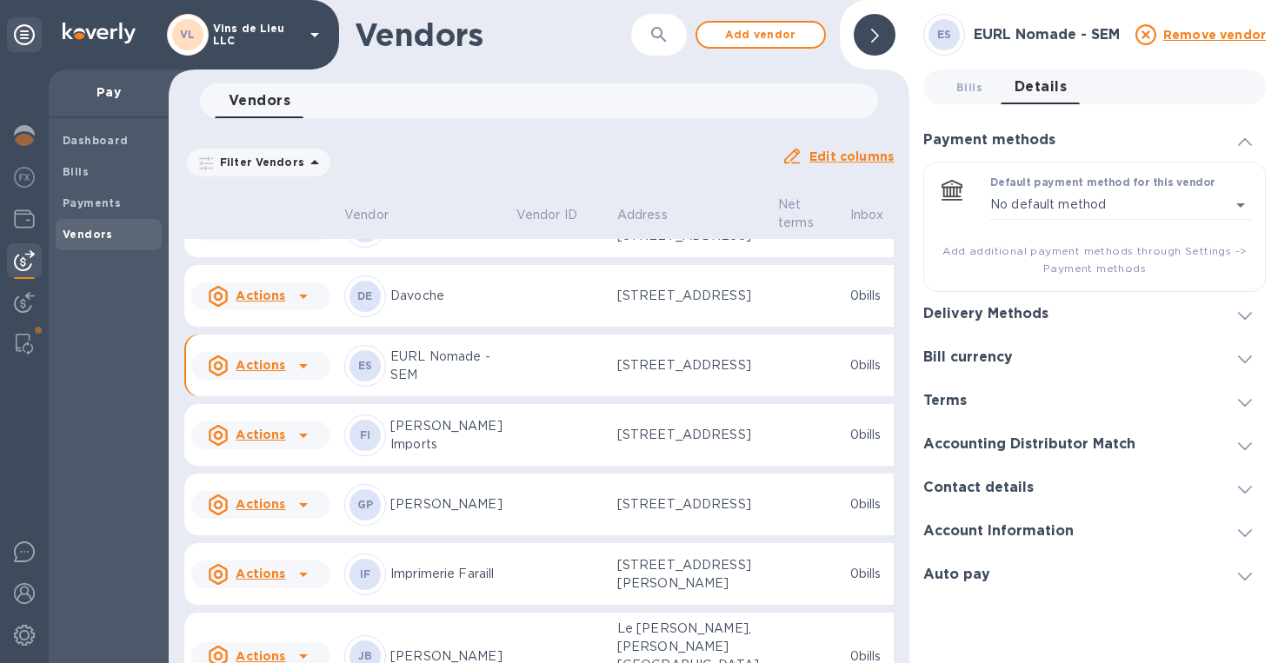
click at [1240, 528] on span at bounding box center [1245, 531] width 14 height 17
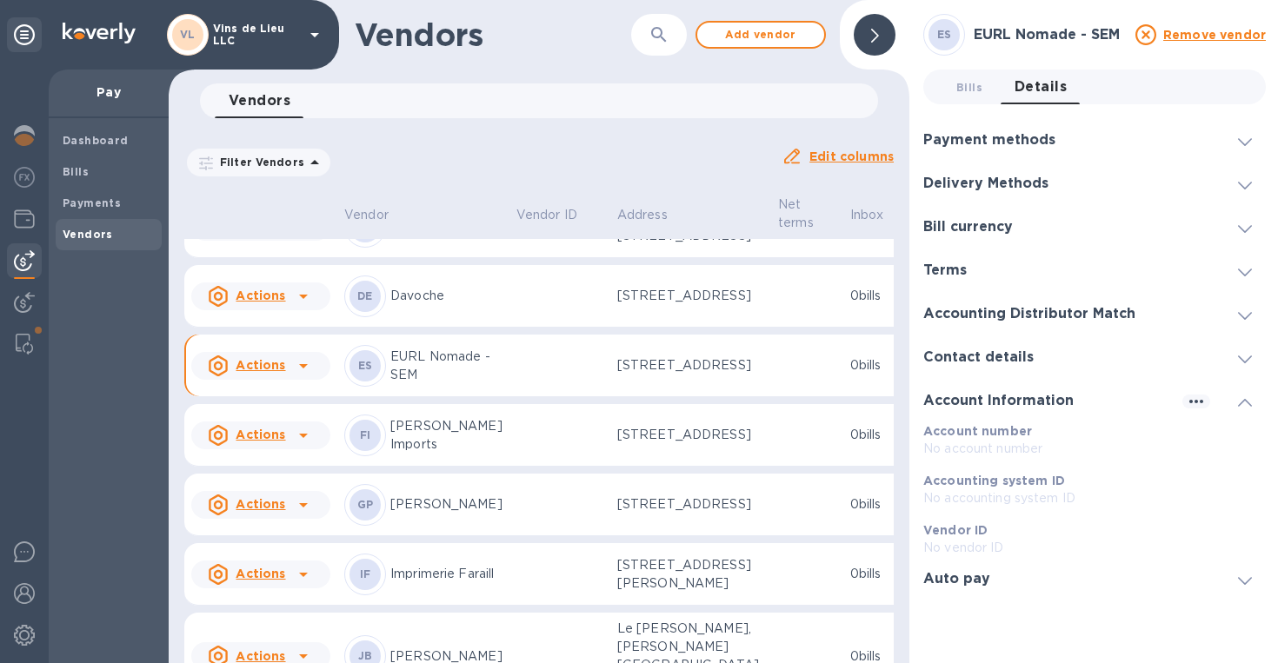
click at [1240, 508] on p "No accounting system ID" at bounding box center [1094, 498] width 342 height 18
click at [1246, 360] on icon at bounding box center [1245, 359] width 14 height 8
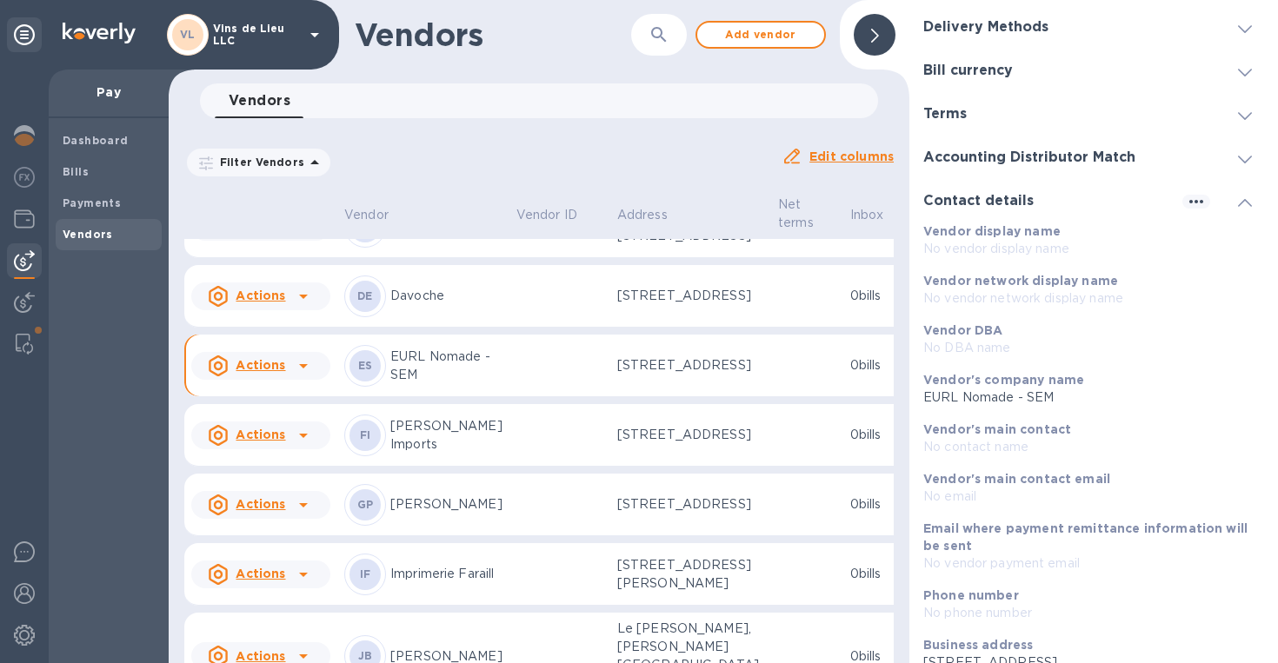
scroll to position [83, 0]
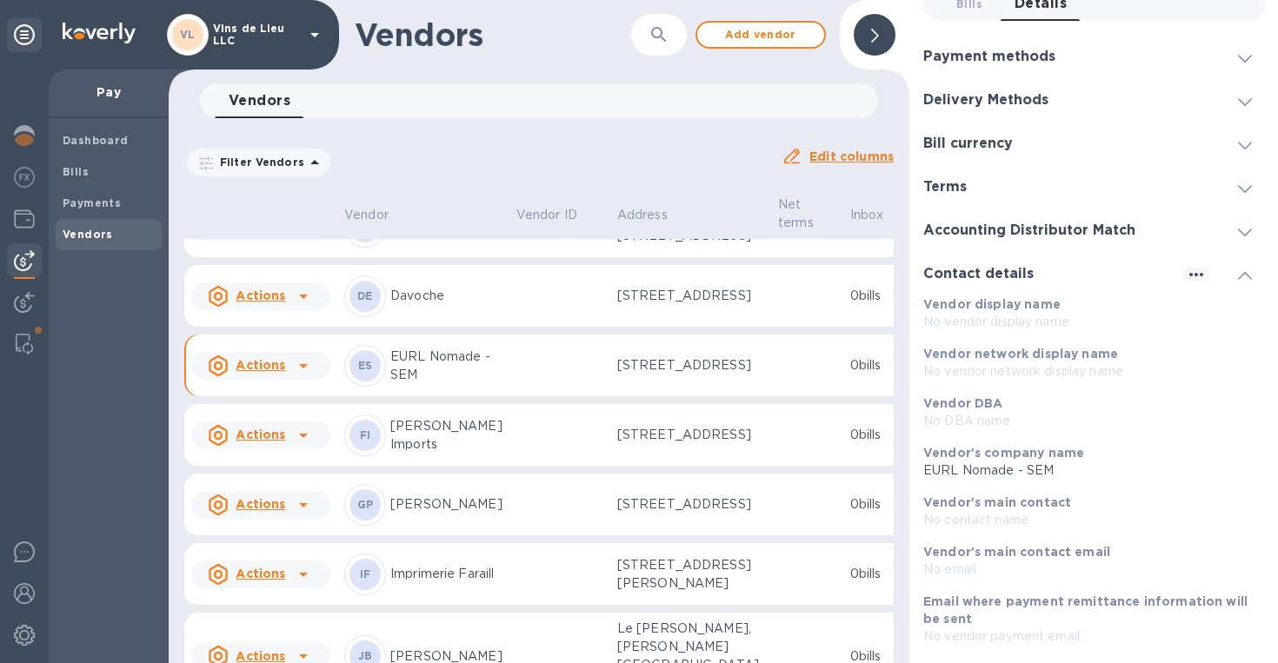
click at [1240, 225] on span at bounding box center [1245, 230] width 14 height 17
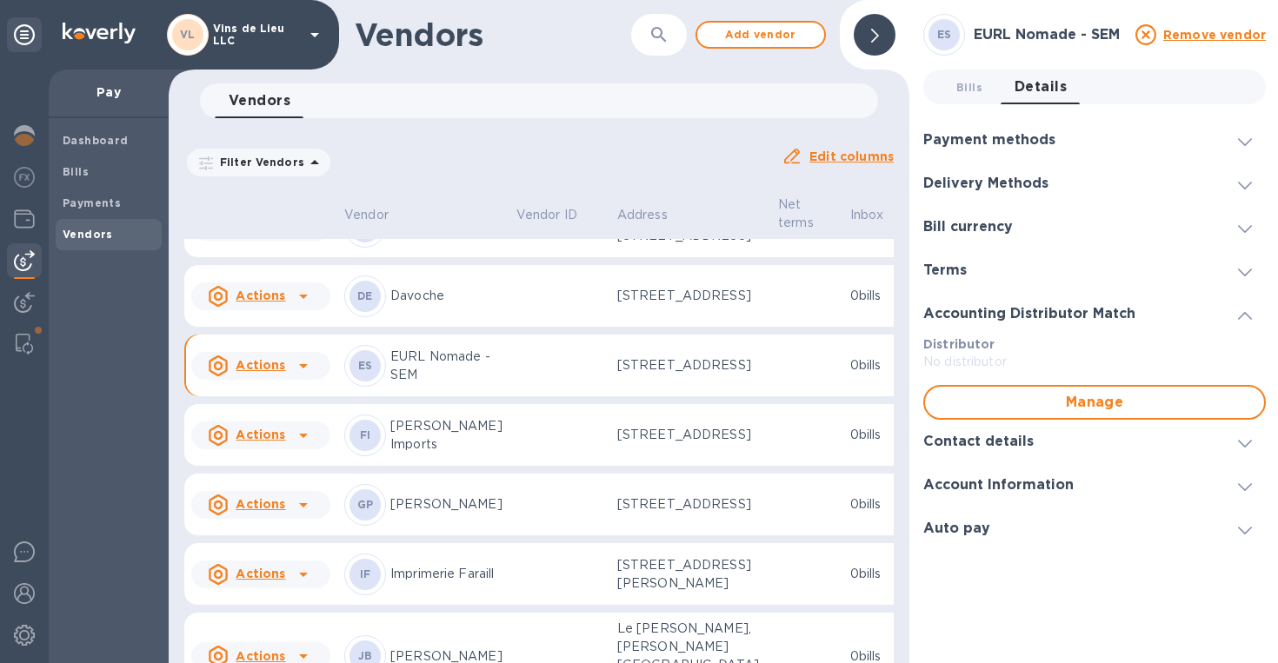
click at [1243, 186] on icon at bounding box center [1245, 186] width 14 height 8
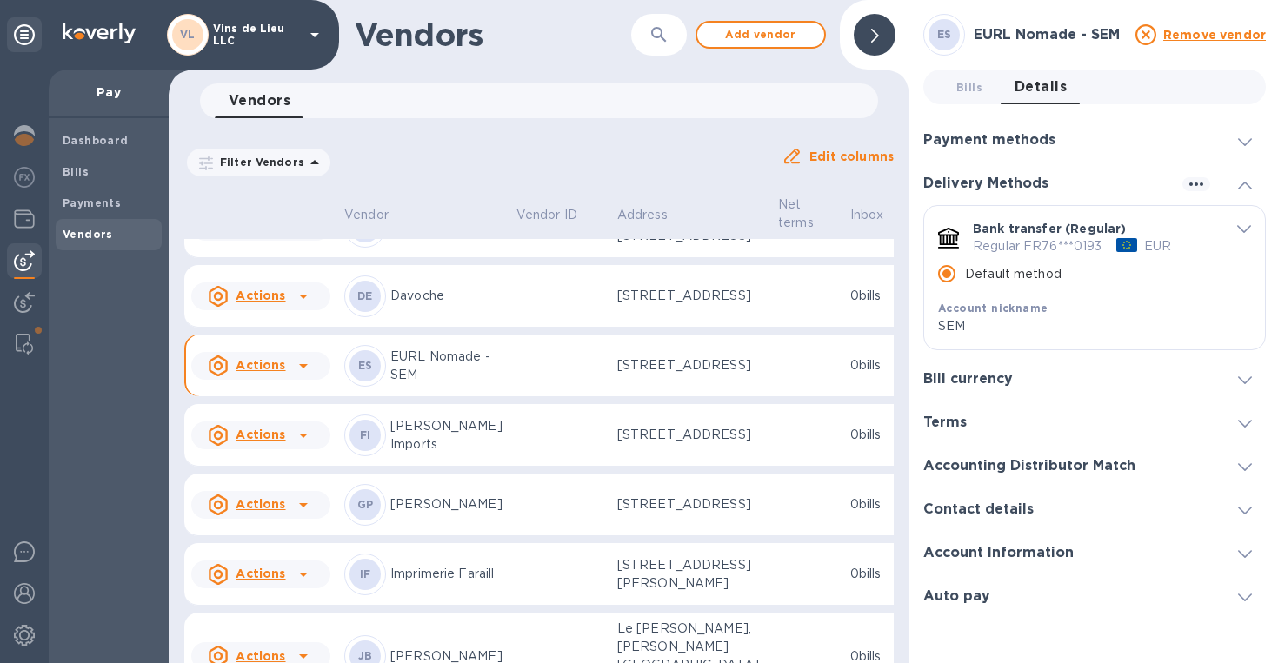
click at [1071, 241] on p "Regular FR76***0193" at bounding box center [1036, 246] width 129 height 18
click at [1012, 241] on p "Regular FR76***0193" at bounding box center [1036, 246] width 129 height 18
click at [1244, 226] on icon "default-method" at bounding box center [1244, 229] width 14 height 8
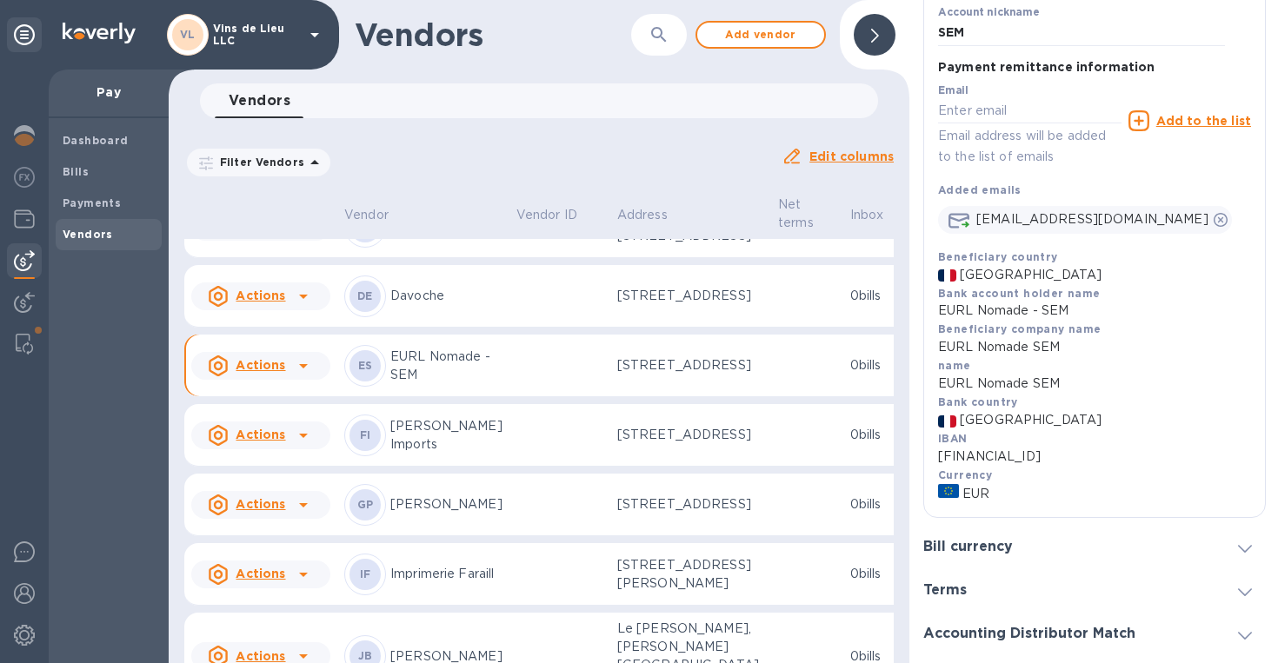
scroll to position [311, 0]
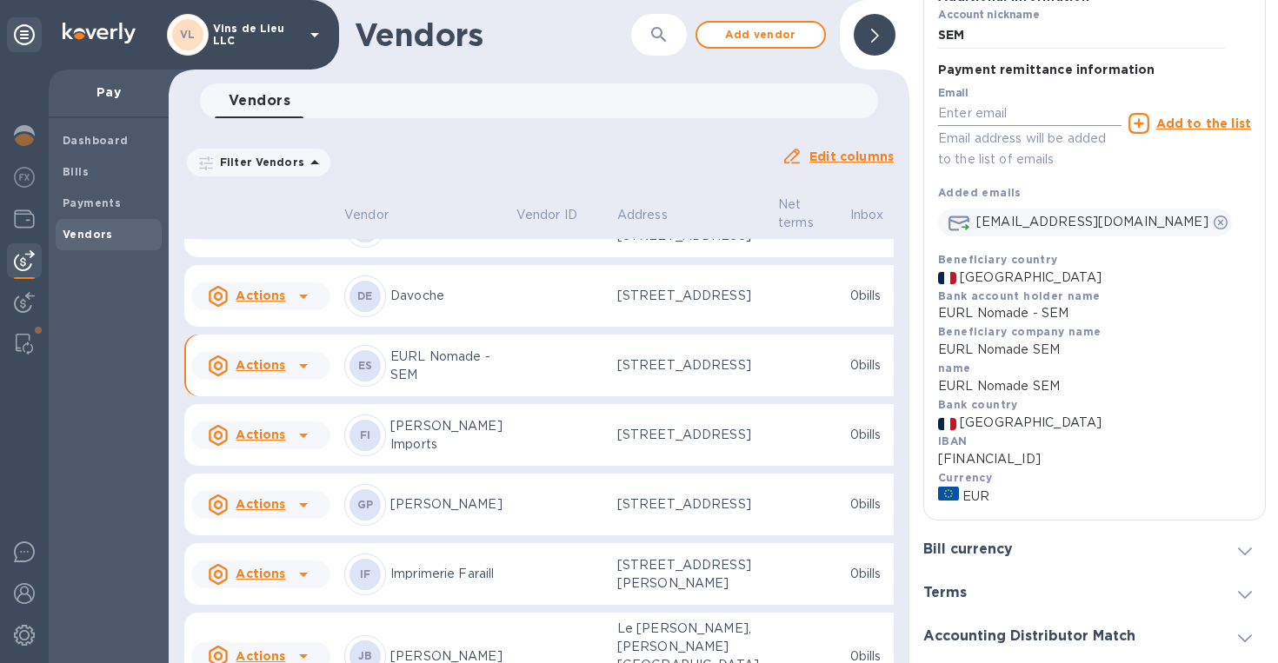
click at [996, 122] on input "default-method" at bounding box center [1029, 114] width 183 height 26
paste input "[EMAIL_ADDRESS][DOMAIN_NAME]"
type input "[EMAIL_ADDRESS][DOMAIN_NAME]"
click at [1182, 126] on u "Add to the list" at bounding box center [1203, 123] width 95 height 14
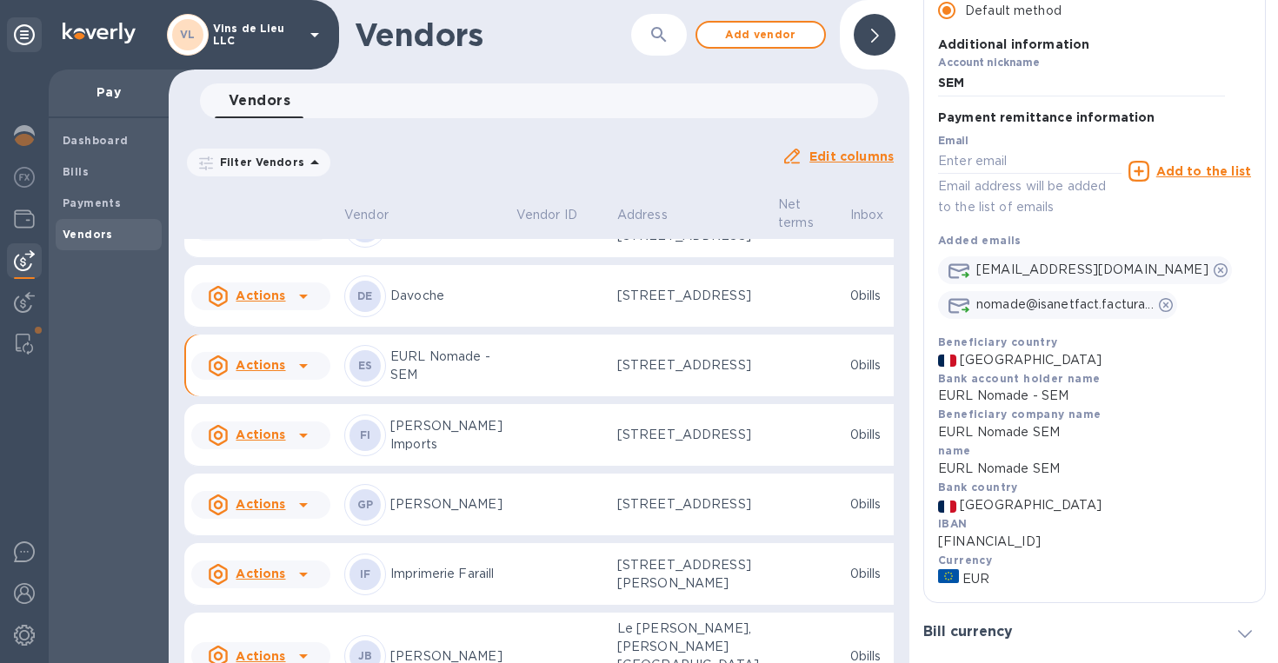
scroll to position [0, 0]
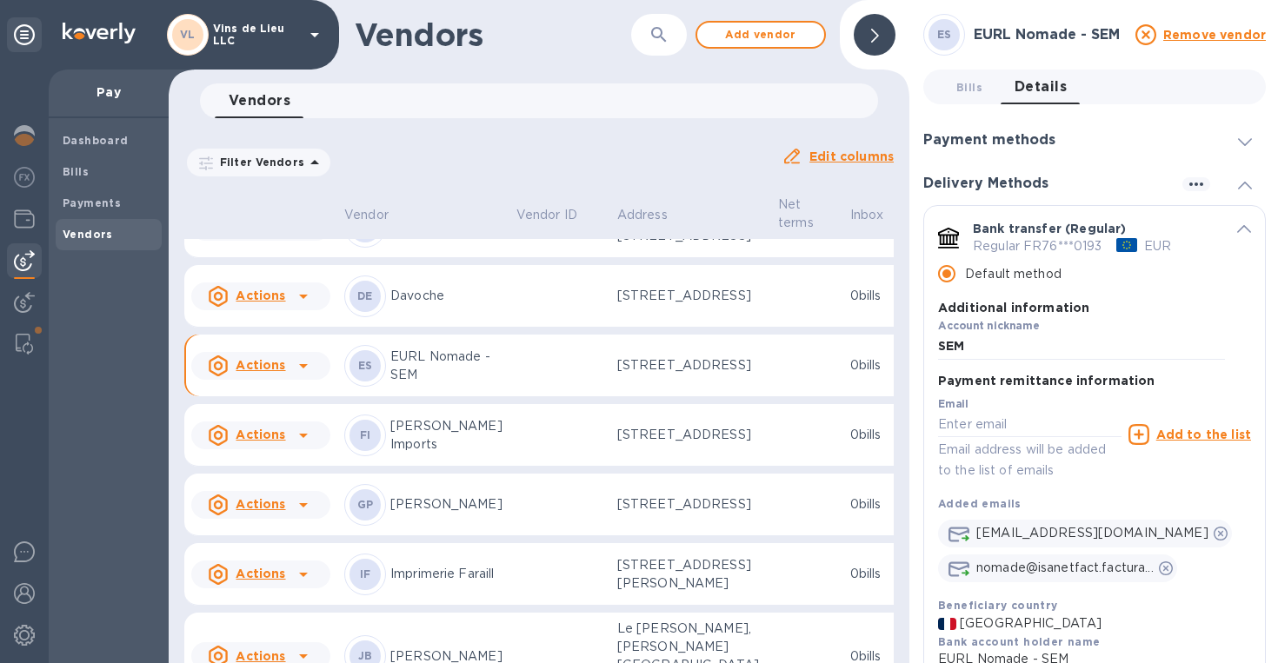
click at [873, 42] on icon at bounding box center [875, 36] width 8 height 14
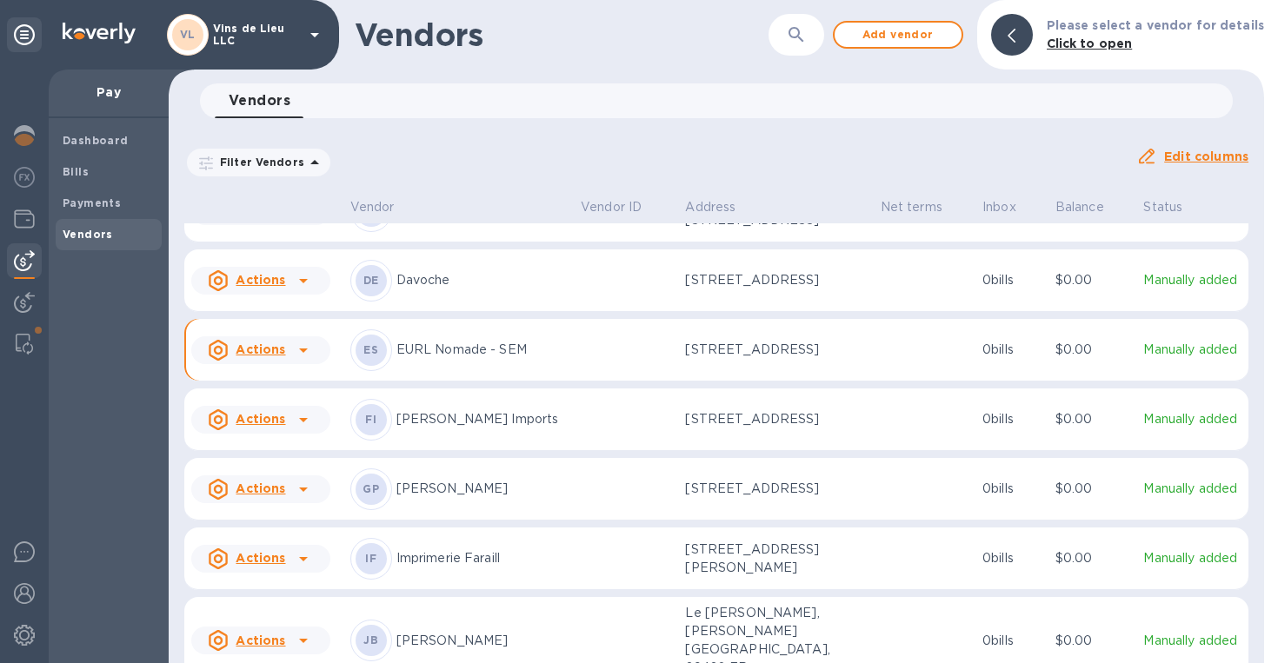
scroll to position [353, 0]
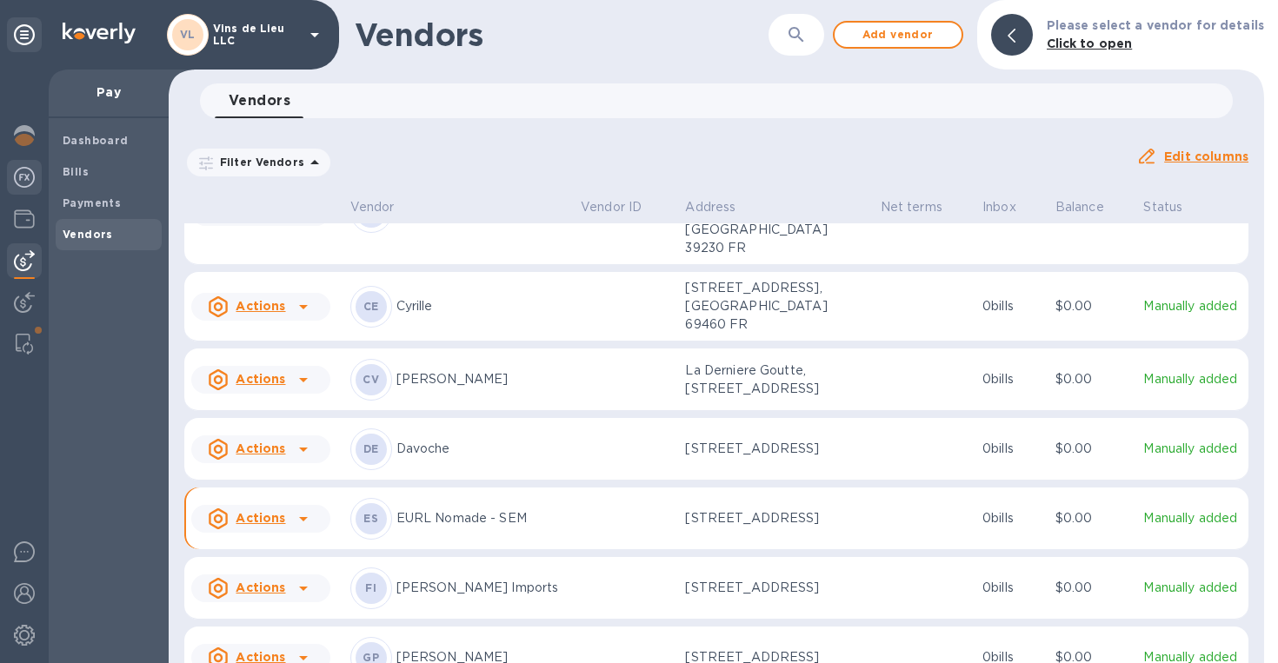
click at [17, 178] on img at bounding box center [24, 177] width 21 height 21
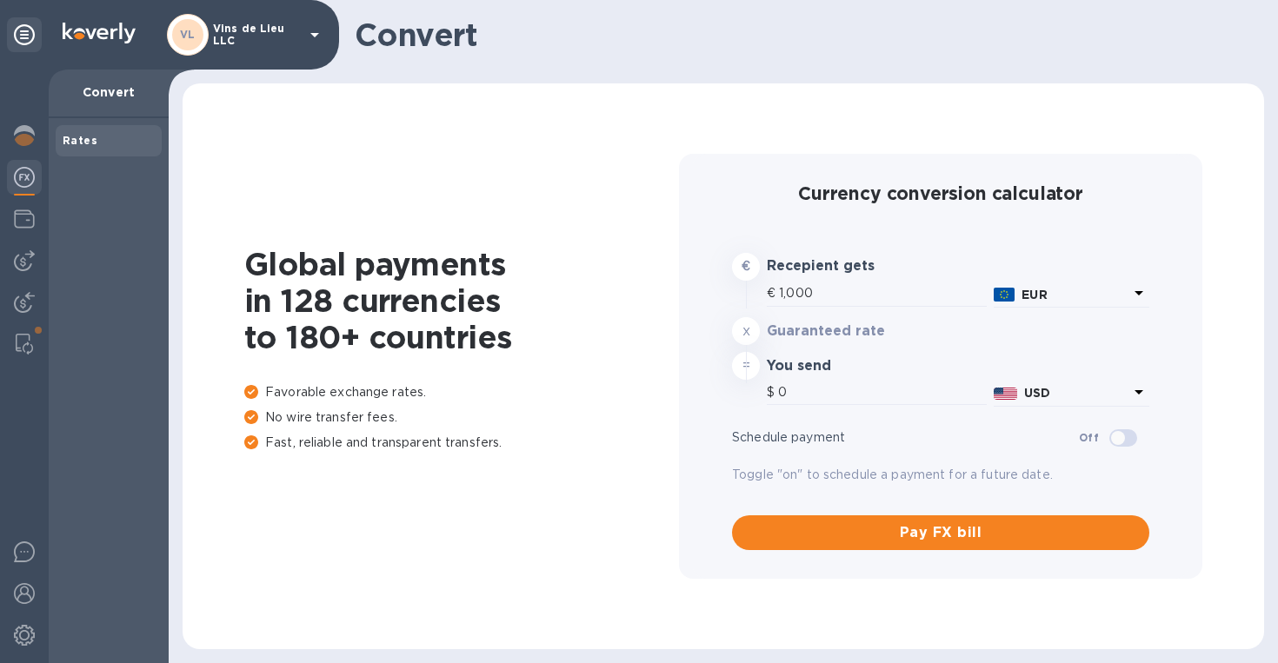
type input "1,174.77"
